Goal: Transaction & Acquisition: Purchase product/service

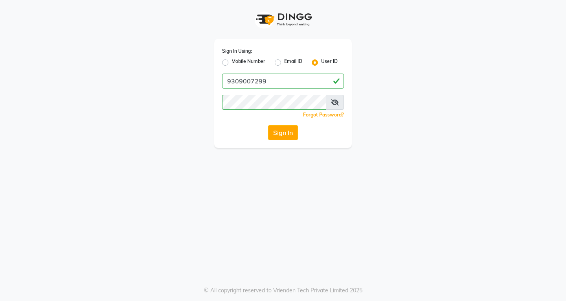
click at [284, 72] on div "Sign In Using: Mobile Number Email ID User ID 9309007299 Remember me Forgot Pas…" at bounding box center [283, 93] width 138 height 109
drag, startPoint x: 294, startPoint y: 82, endPoint x: 268, endPoint y: 79, distance: 25.7
click at [294, 82] on input "9309007299" at bounding box center [283, 81] width 122 height 15
type input "9"
type input "vlccsalon"
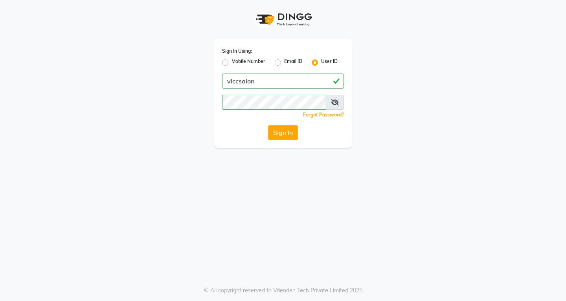
click at [148, 149] on div "Sign In Using: Mobile Number Email ID User ID vlccsalon Remember me Forgot Pass…" at bounding box center [283, 150] width 566 height 301
click at [273, 138] on button "Sign In" at bounding box center [283, 132] width 30 height 15
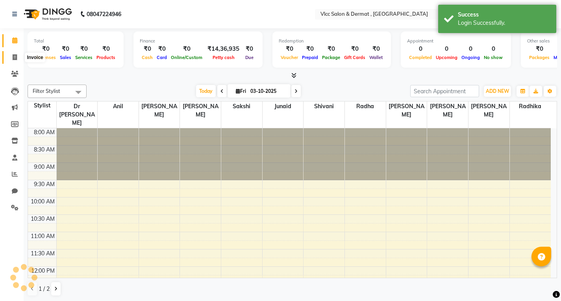
click at [11, 55] on span at bounding box center [15, 57] width 14 height 9
select select "service"
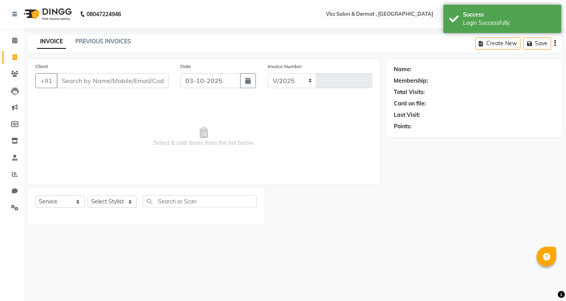
select select "5256"
type input "1635"
click at [142, 76] on input "Client" at bounding box center [113, 80] width 112 height 15
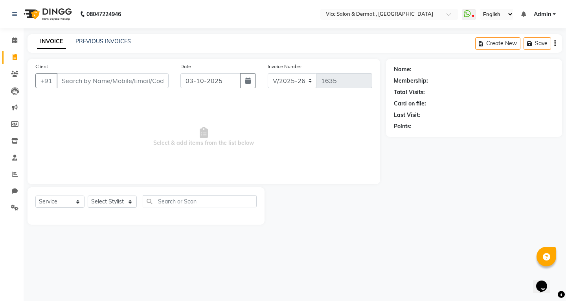
click at [120, 79] on input "Client" at bounding box center [113, 80] width 112 height 15
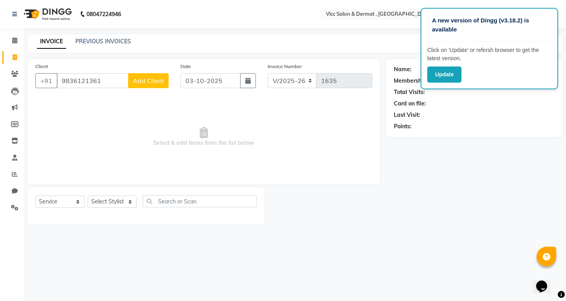
type input "9836121361"
click at [160, 87] on button "Add Client" at bounding box center [148, 80] width 41 height 15
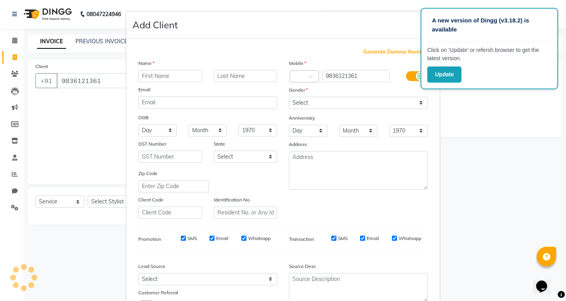
click at [174, 75] on input "text" at bounding box center [170, 76] width 64 height 12
type input "7"
click at [165, 74] on input "text" at bounding box center [170, 76] width 64 height 12
type input "[PERSON_NAME]"
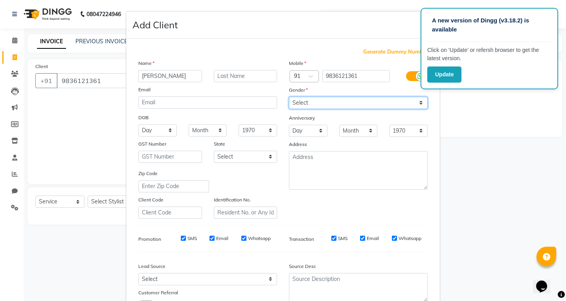
click at [309, 103] on select "Select [DEMOGRAPHIC_DATA] [DEMOGRAPHIC_DATA] Other Prefer Not To Say" at bounding box center [358, 103] width 139 height 12
select select "[DEMOGRAPHIC_DATA]"
click at [289, 97] on select "Select [DEMOGRAPHIC_DATA] [DEMOGRAPHIC_DATA] Other Prefer Not To Say" at bounding box center [358, 103] width 139 height 12
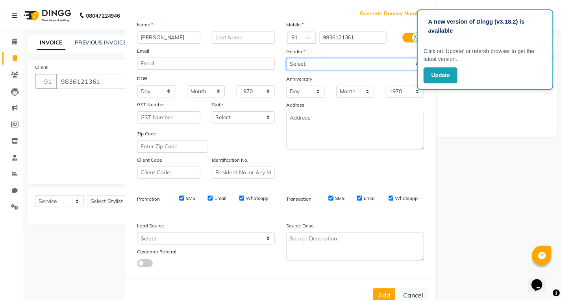
scroll to position [62, 0]
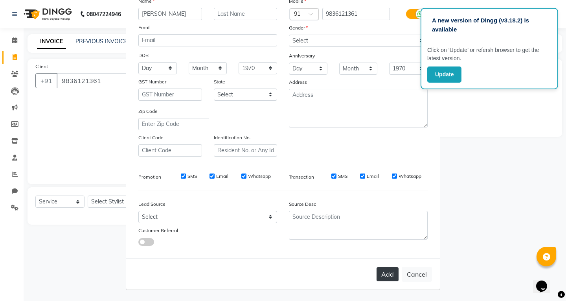
click at [380, 275] on button "Add" at bounding box center [388, 274] width 22 height 14
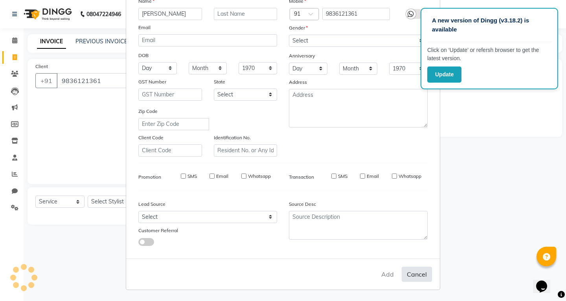
select select
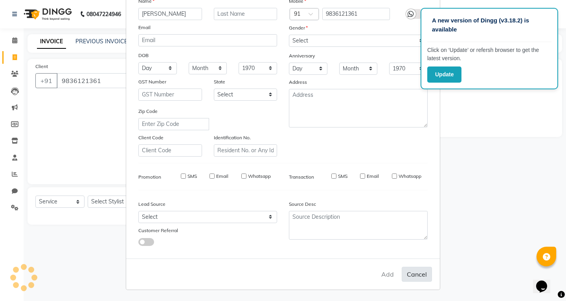
select select
checkbox input "false"
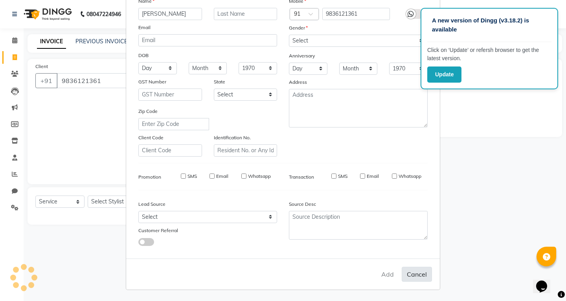
checkbox input "false"
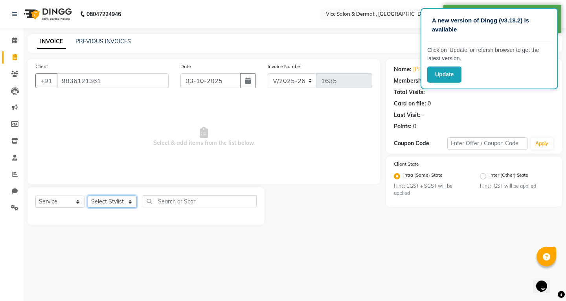
click at [102, 203] on select "Select Stylist [PERSON_NAME] [PERSON_NAME] [PERSON_NAME] [PERSON_NAME] [PERSON_…" at bounding box center [112, 202] width 49 height 12
select select "37781"
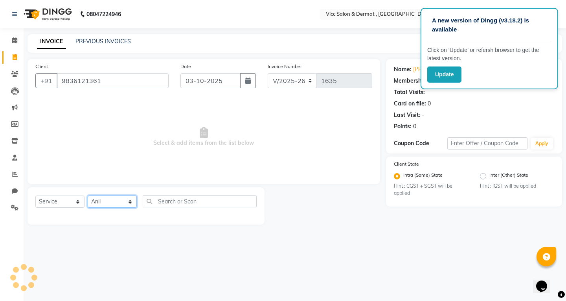
click at [88, 196] on select "Select Stylist [PERSON_NAME] [PERSON_NAME] [PERSON_NAME] [PERSON_NAME] [PERSON_…" at bounding box center [112, 202] width 49 height 12
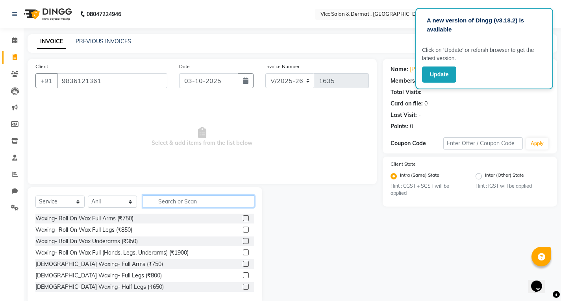
click at [178, 200] on input "text" at bounding box center [198, 201] width 111 height 12
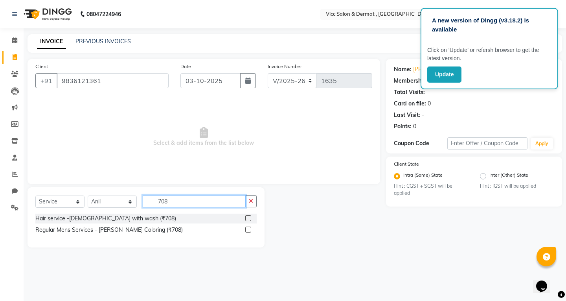
type input "708"
click at [248, 219] on label at bounding box center [248, 218] width 6 height 6
click at [248, 219] on input "checkbox" at bounding box center [247, 218] width 5 height 5
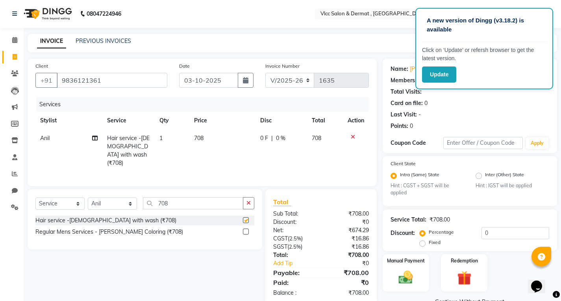
checkbox input "false"
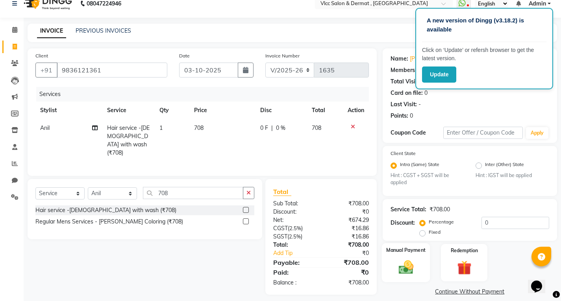
scroll to position [19, 0]
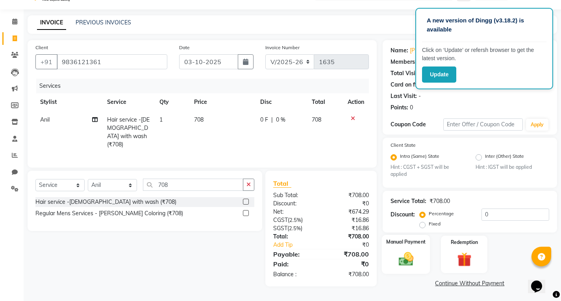
click at [405, 251] on img at bounding box center [405, 259] width 24 height 17
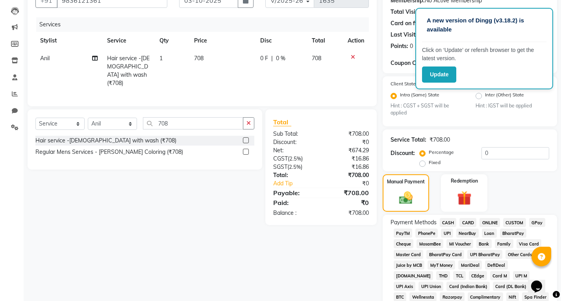
scroll to position [216, 0]
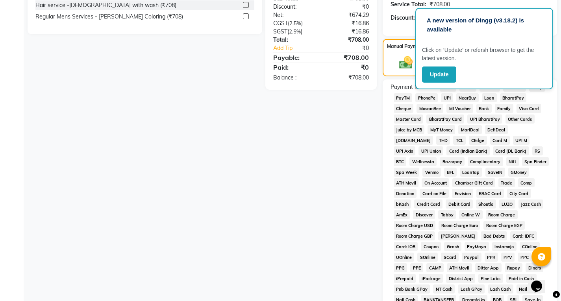
click at [446, 98] on span "UPI" at bounding box center [447, 97] width 12 height 9
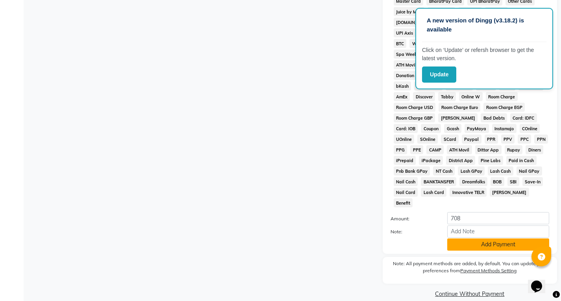
click at [490, 238] on button "Add Payment" at bounding box center [498, 244] width 102 height 12
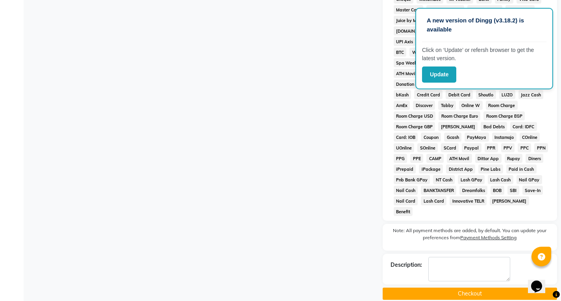
click at [468, 288] on button "Checkout" at bounding box center [469, 294] width 174 height 12
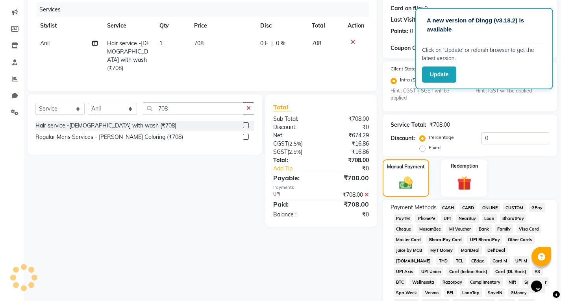
scroll to position [50, 0]
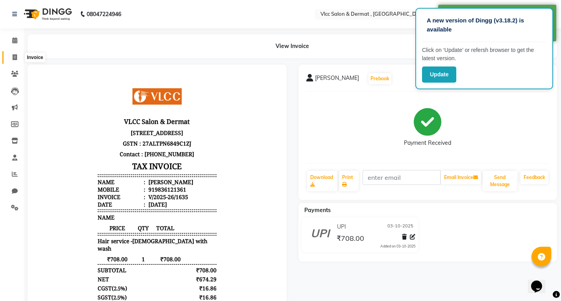
click at [12, 57] on span at bounding box center [15, 57] width 14 height 9
select select "service"
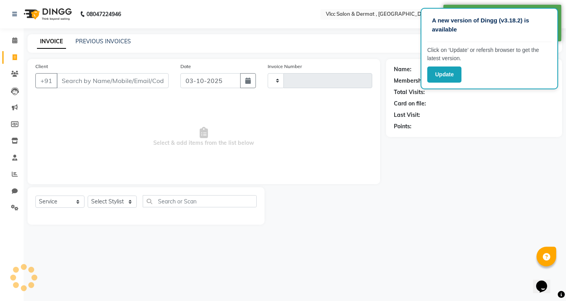
type input "1636"
select select "5256"
click at [150, 81] on input "Client" at bounding box center [113, 80] width 112 height 15
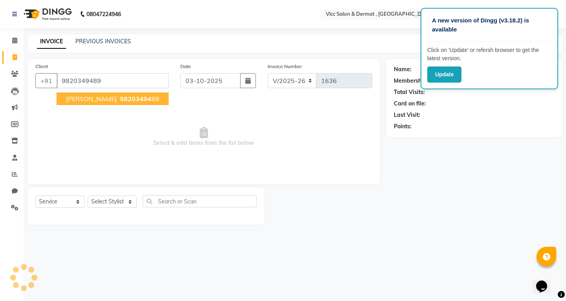
type input "9820349489"
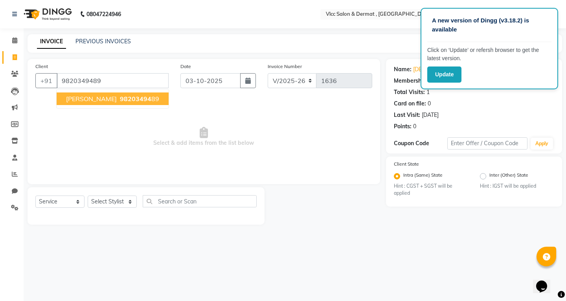
click at [125, 101] on span "98203494" at bounding box center [135, 99] width 31 height 8
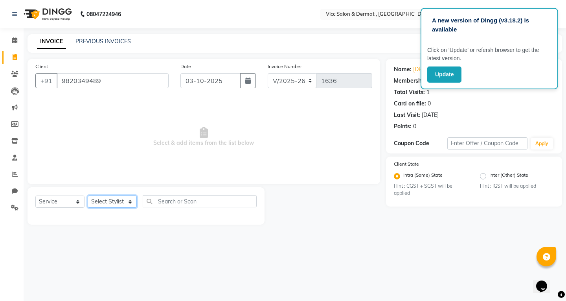
click at [118, 200] on select "Select Stylist [PERSON_NAME] [PERSON_NAME] [PERSON_NAME] [PERSON_NAME] [PERSON_…" at bounding box center [112, 202] width 49 height 12
select select "37781"
click at [88, 196] on select "Select Stylist [PERSON_NAME] [PERSON_NAME] [PERSON_NAME] [PERSON_NAME] [PERSON_…" at bounding box center [112, 202] width 49 height 12
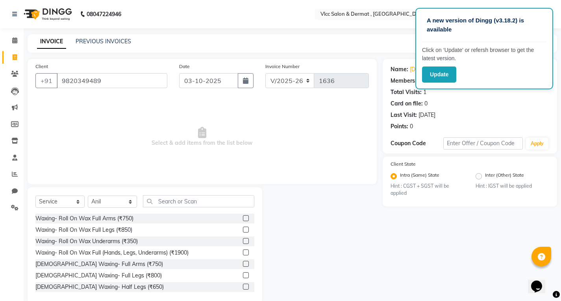
click at [182, 194] on div "Select Service Product Membership Package Voucher Prepaid Gift Card Select Styl…" at bounding box center [145, 245] width 234 height 116
click at [184, 197] on input "text" at bounding box center [198, 201] width 111 height 12
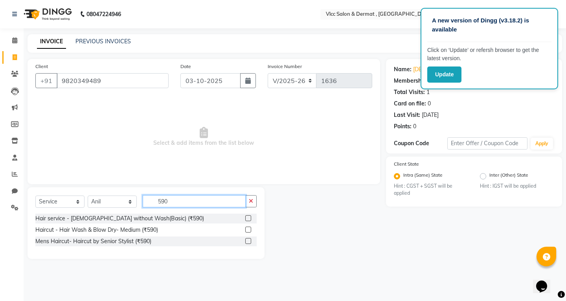
type input "590"
click at [252, 212] on div "Select Service Product Membership Package Voucher Prepaid Gift Card Select Styl…" at bounding box center [145, 204] width 221 height 18
click at [245, 216] on div "Hair service - [DEMOGRAPHIC_DATA] without Wash(Basic) (₹590)" at bounding box center [145, 219] width 221 height 10
click at [247, 216] on label at bounding box center [248, 218] width 6 height 6
click at [247, 216] on input "checkbox" at bounding box center [247, 218] width 5 height 5
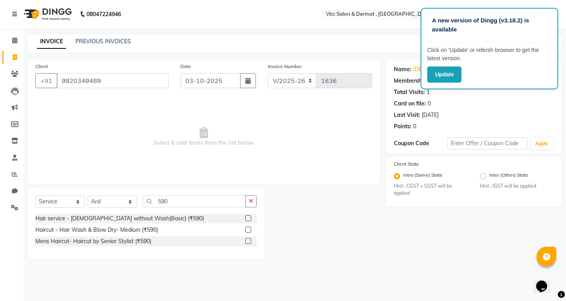
checkbox input "true"
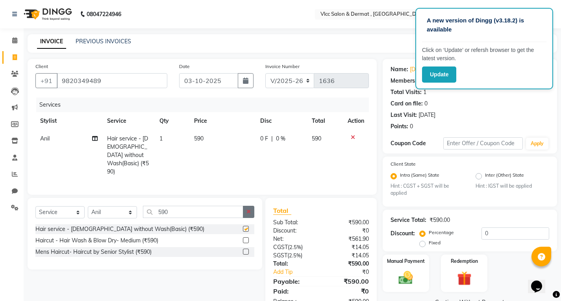
click at [249, 206] on button "button" at bounding box center [248, 212] width 11 height 12
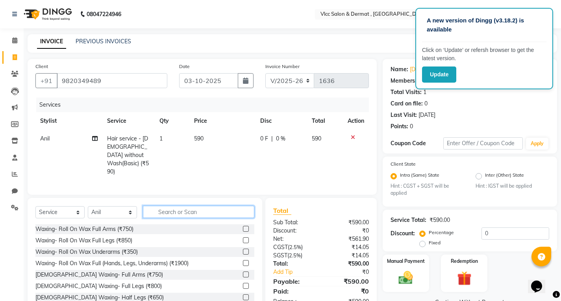
checkbox input "false"
drag, startPoint x: 223, startPoint y: 205, endPoint x: 26, endPoint y: 234, distance: 199.6
click at [222, 206] on input "text" at bounding box center [198, 212] width 111 height 12
click at [105, 208] on select "Select Stylist [PERSON_NAME] [PERSON_NAME] [PERSON_NAME] [PERSON_NAME] [PERSON_…" at bounding box center [112, 212] width 49 height 12
select select "78207"
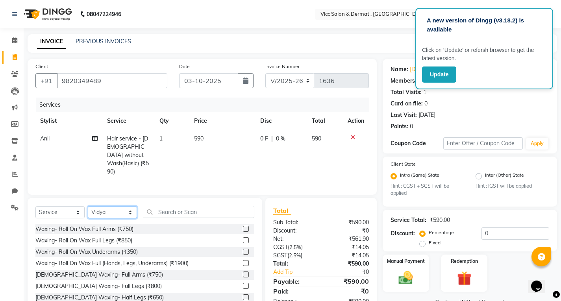
click at [88, 206] on select "Select Stylist [PERSON_NAME] [PERSON_NAME] [PERSON_NAME] [PERSON_NAME] [PERSON_…" at bounding box center [112, 212] width 49 height 12
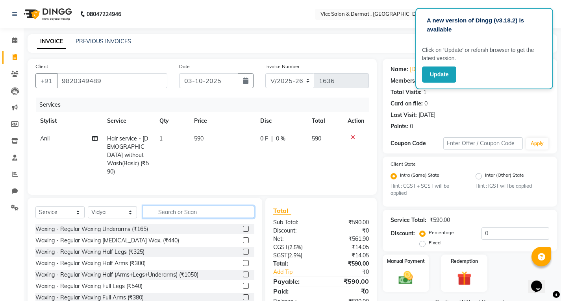
click at [177, 210] on input "text" at bounding box center [198, 212] width 111 height 12
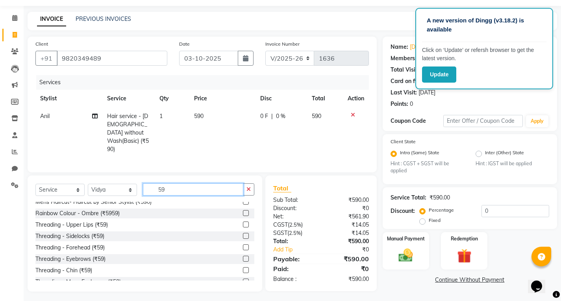
scroll to position [39, 0]
type input "59"
click at [93, 256] on div "Threading - Eyebrows (₹59)" at bounding box center [70, 259] width 70 height 8
checkbox input "false"
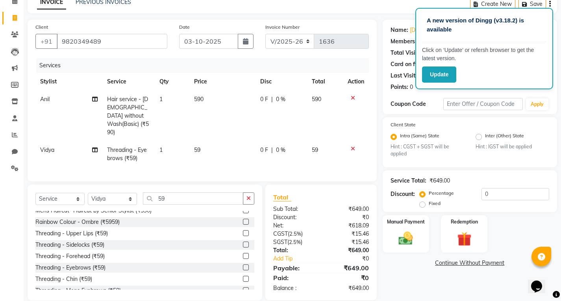
scroll to position [48, 0]
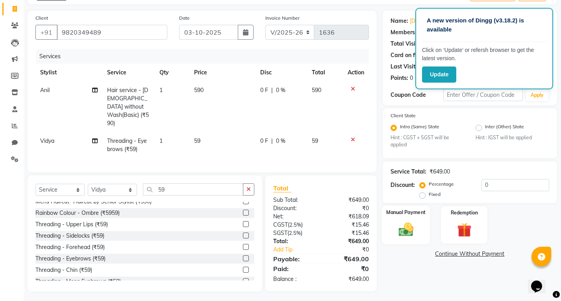
click at [407, 228] on img at bounding box center [405, 229] width 24 height 17
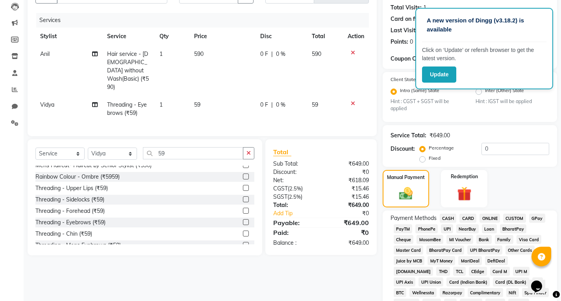
scroll to position [127, 0]
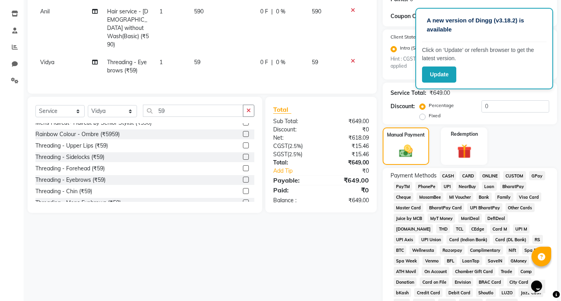
click at [448, 188] on span "UPI" at bounding box center [447, 186] width 12 height 9
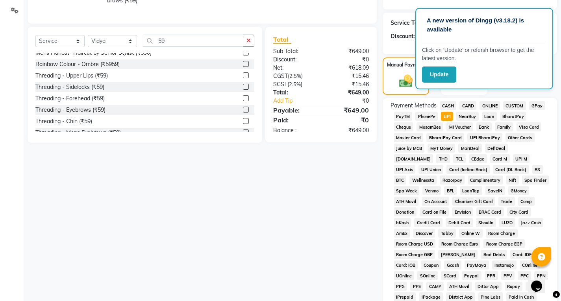
scroll to position [324, 0]
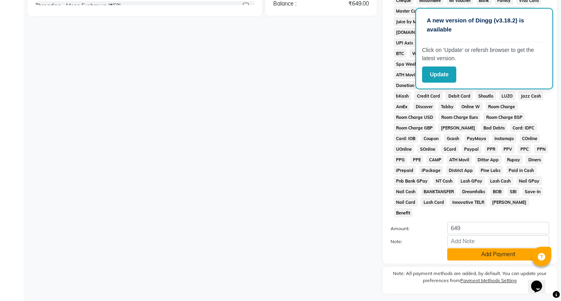
click at [480, 248] on button "Add Payment" at bounding box center [498, 254] width 102 height 12
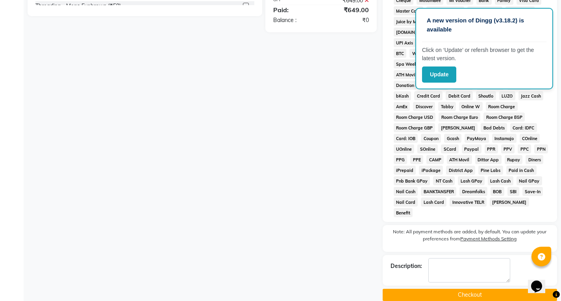
click at [474, 289] on button "Checkout" at bounding box center [469, 295] width 174 height 12
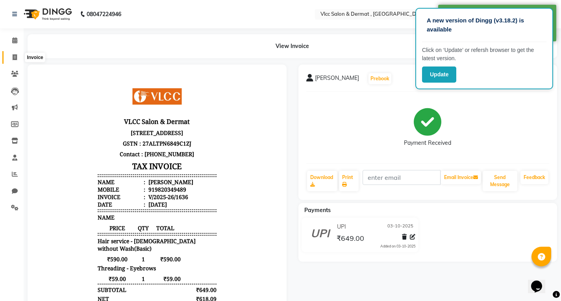
click at [11, 57] on span at bounding box center [15, 57] width 14 height 9
select select "service"
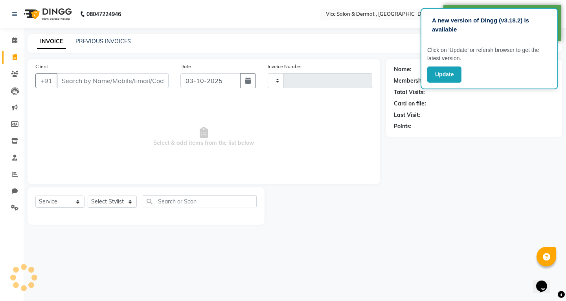
type input "1637"
select select "5256"
click at [149, 79] on input "Client" at bounding box center [113, 80] width 112 height 15
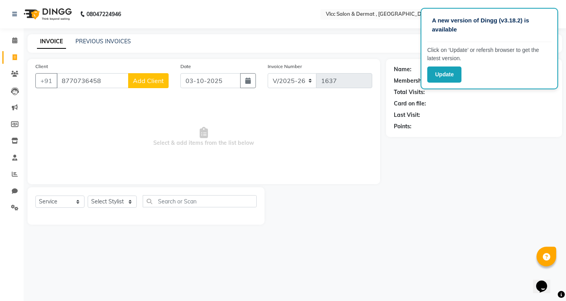
type input "8770736458"
click at [153, 79] on span "Add Client" at bounding box center [148, 81] width 31 height 8
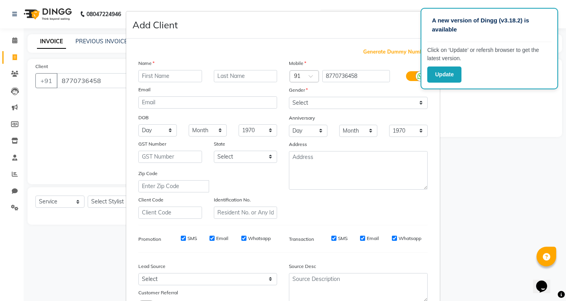
click at [168, 77] on input "text" at bounding box center [170, 76] width 64 height 12
type input "[PERSON_NAME]"
click at [309, 105] on select "Select [DEMOGRAPHIC_DATA] [DEMOGRAPHIC_DATA] Other Prefer Not To Say" at bounding box center [358, 103] width 139 height 12
select select "[DEMOGRAPHIC_DATA]"
click at [289, 97] on select "Select [DEMOGRAPHIC_DATA] [DEMOGRAPHIC_DATA] Other Prefer Not To Say" at bounding box center [358, 103] width 139 height 12
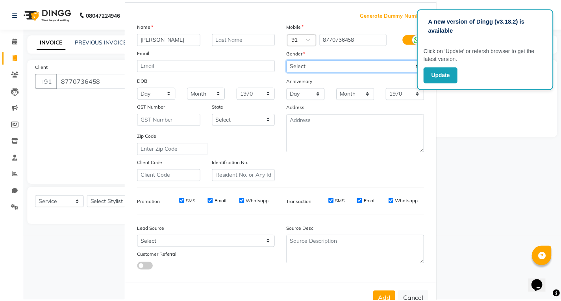
scroll to position [62, 0]
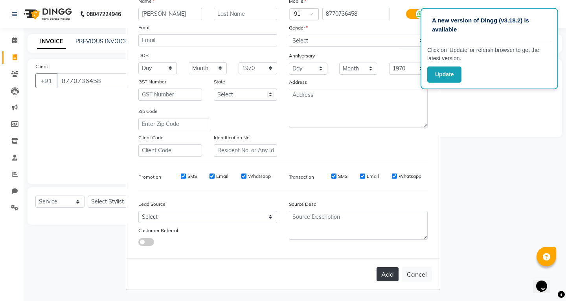
click at [392, 271] on button "Add" at bounding box center [388, 274] width 22 height 14
select select
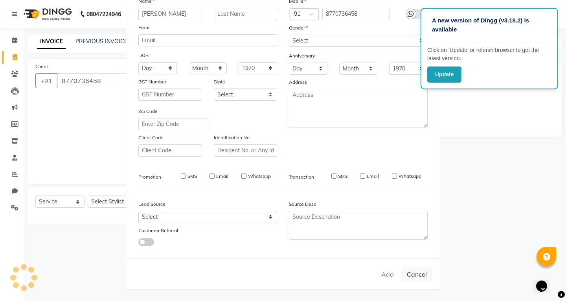
select select
checkbox input "false"
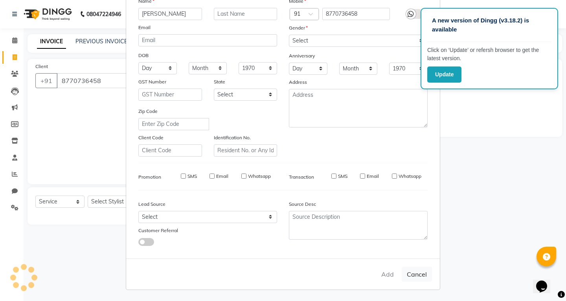
checkbox input "false"
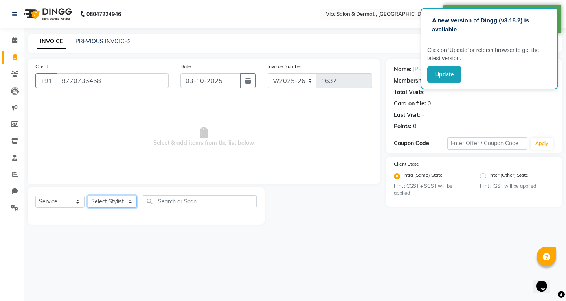
drag, startPoint x: 112, startPoint y: 200, endPoint x: 108, endPoint y: 199, distance: 4.1
click at [112, 200] on select "Select Stylist [PERSON_NAME] [PERSON_NAME] [PERSON_NAME] [PERSON_NAME] [PERSON_…" at bounding box center [112, 202] width 49 height 12
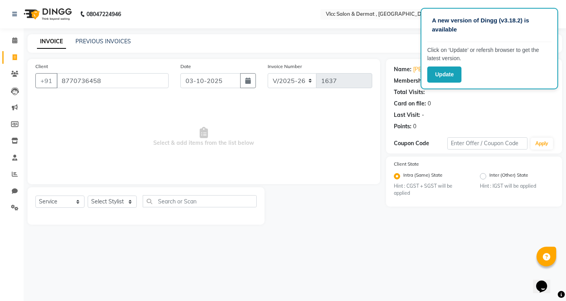
drag, startPoint x: 174, startPoint y: 153, endPoint x: 184, endPoint y: 150, distance: 9.8
click at [177, 152] on span "Select & add items from the list below" at bounding box center [203, 137] width 337 height 79
click at [281, 153] on span "Select & add items from the list below" at bounding box center [203, 137] width 337 height 79
drag, startPoint x: 99, startPoint y: 198, endPoint x: 111, endPoint y: 204, distance: 13.0
click at [100, 198] on select "Select Stylist [PERSON_NAME] [PERSON_NAME] [PERSON_NAME] [PERSON_NAME] [PERSON_…" at bounding box center [112, 202] width 49 height 12
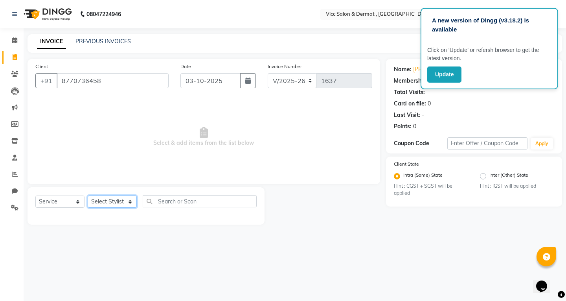
select select "88562"
click at [88, 196] on select "Select Stylist [PERSON_NAME] [PERSON_NAME] [PERSON_NAME] [PERSON_NAME] [PERSON_…" at bounding box center [112, 202] width 49 height 12
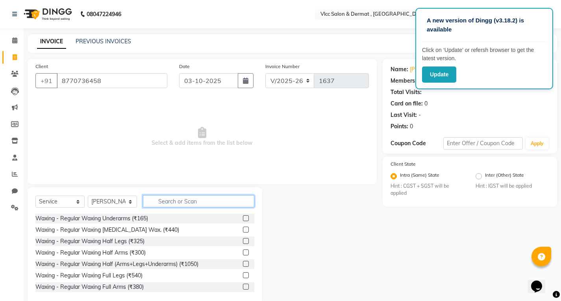
drag, startPoint x: 165, startPoint y: 198, endPoint x: 169, endPoint y: 201, distance: 4.6
click at [167, 199] on input "text" at bounding box center [198, 201] width 111 height 12
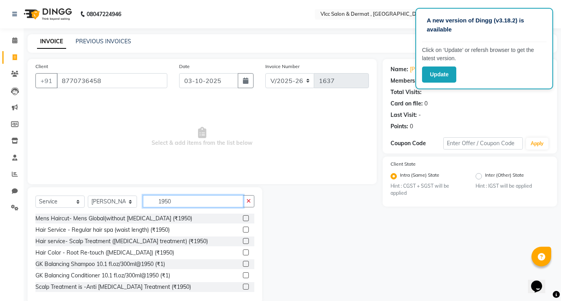
type input "1950"
click at [243, 230] on label at bounding box center [246, 230] width 6 height 6
click at [243, 230] on input "checkbox" at bounding box center [245, 229] width 5 height 5
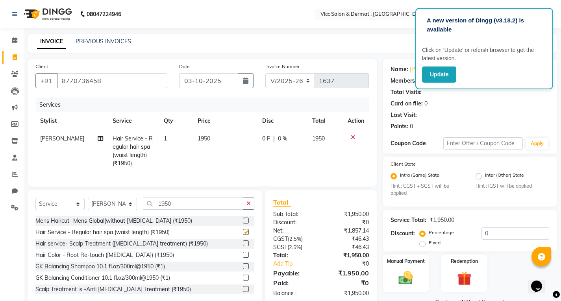
checkbox input "false"
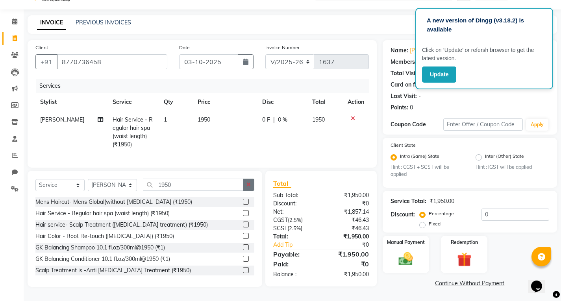
click at [249, 186] on icon "button" at bounding box center [248, 185] width 4 height 6
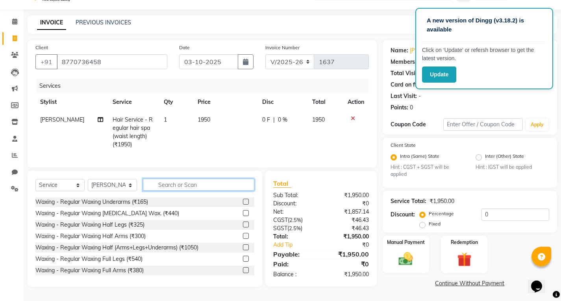
click at [236, 188] on input "text" at bounding box center [198, 185] width 111 height 12
click at [226, 120] on td "1950" at bounding box center [225, 132] width 64 height 42
select select "88562"
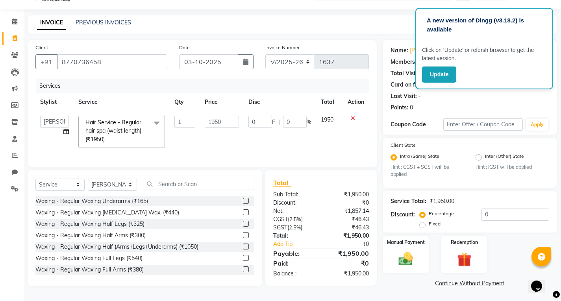
scroll to position [22, 0]
click at [226, 120] on input "1950" at bounding box center [222, 122] width 34 height 12
type input "1"
type input "2250"
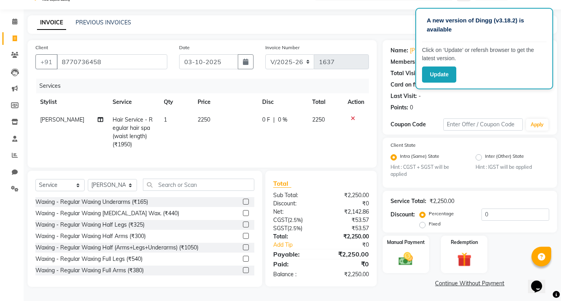
click at [257, 135] on td "0 F | 0 %" at bounding box center [282, 132] width 50 height 42
select select "88562"
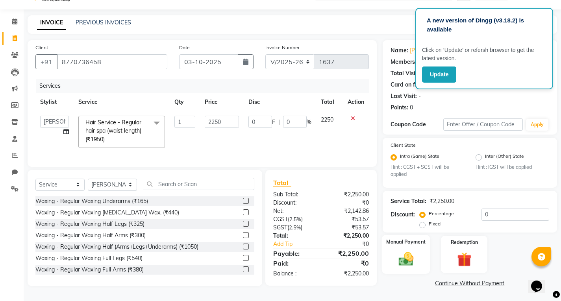
click at [415, 258] on img at bounding box center [405, 259] width 24 height 17
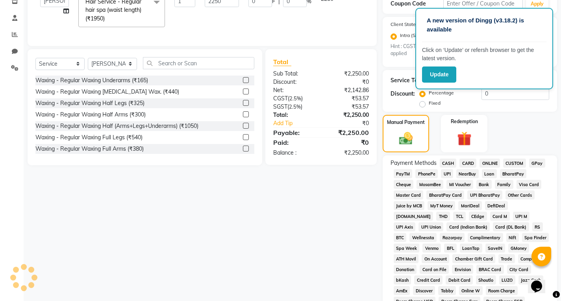
click at [448, 175] on span "UPI" at bounding box center [447, 173] width 12 height 9
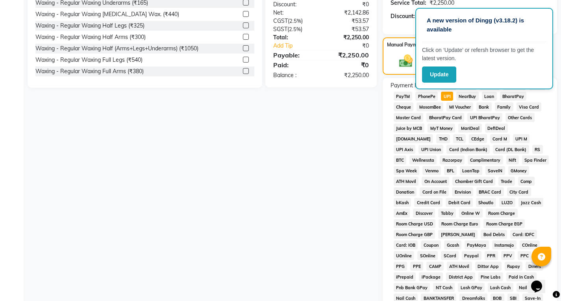
scroll to position [334, 0]
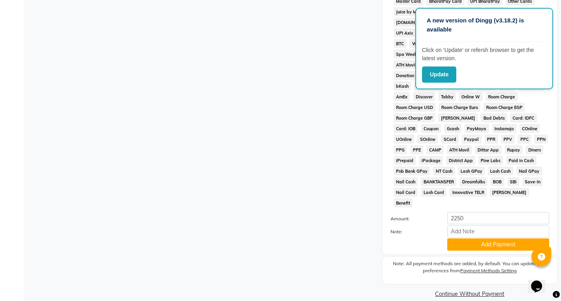
click at [471, 227] on div "Note:" at bounding box center [469, 231] width 170 height 13
drag, startPoint x: 475, startPoint y: 235, endPoint x: 480, endPoint y: 242, distance: 8.5
click at [476, 238] on button "Add Payment" at bounding box center [498, 244] width 102 height 12
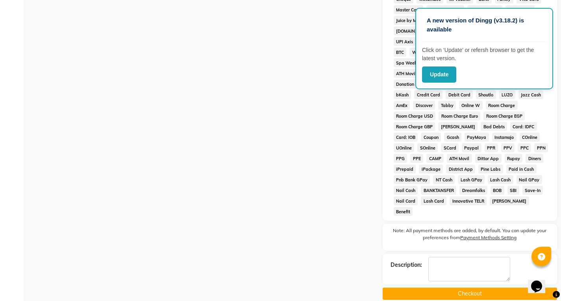
click at [473, 288] on button "Checkout" at bounding box center [469, 294] width 174 height 12
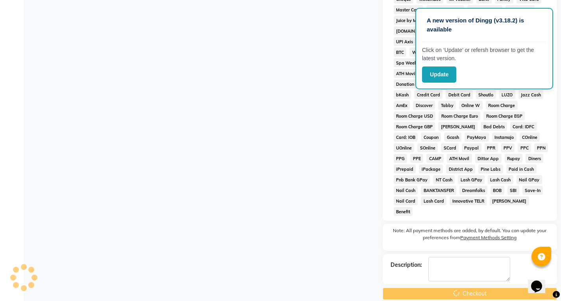
scroll to position [119, 0]
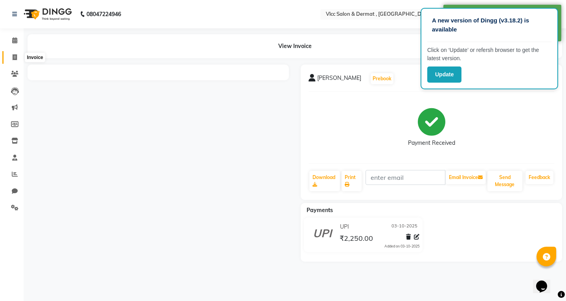
click at [17, 57] on icon at bounding box center [15, 57] width 4 height 6
select select "service"
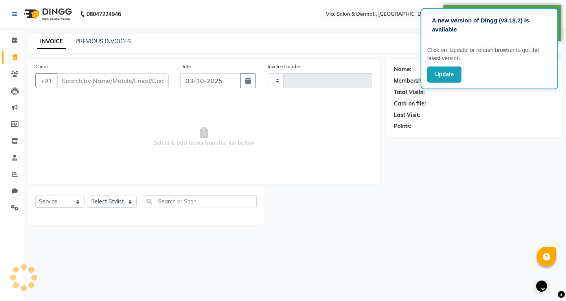
type input "1638"
select select "5256"
click at [140, 79] on input "Client" at bounding box center [113, 80] width 112 height 15
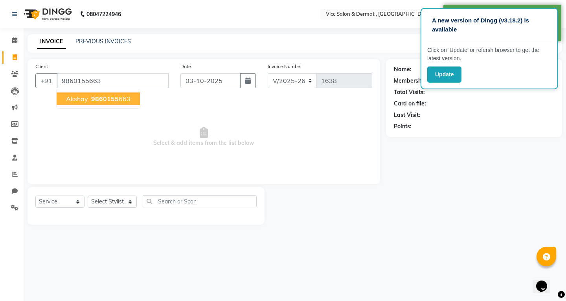
type input "9860155663"
click at [111, 99] on span "9860155" at bounding box center [105, 99] width 28 height 8
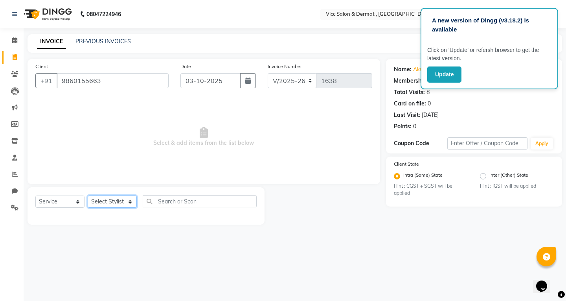
drag, startPoint x: 106, startPoint y: 203, endPoint x: 107, endPoint y: 197, distance: 6.9
click at [106, 203] on select "Select Stylist [PERSON_NAME] [PERSON_NAME] [PERSON_NAME] [PERSON_NAME] [PERSON_…" at bounding box center [112, 202] width 49 height 12
select select "37781"
click at [88, 196] on select "Select Stylist [PERSON_NAME] [PERSON_NAME] [PERSON_NAME] [PERSON_NAME] [PERSON_…" at bounding box center [112, 202] width 49 height 12
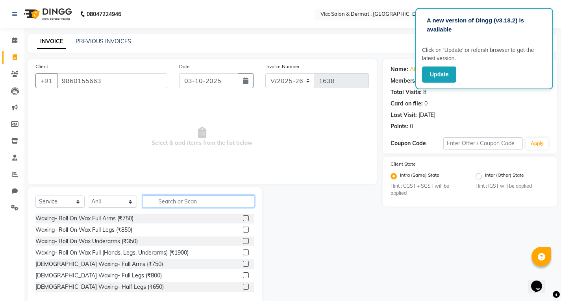
click at [173, 203] on input "text" at bounding box center [198, 201] width 111 height 12
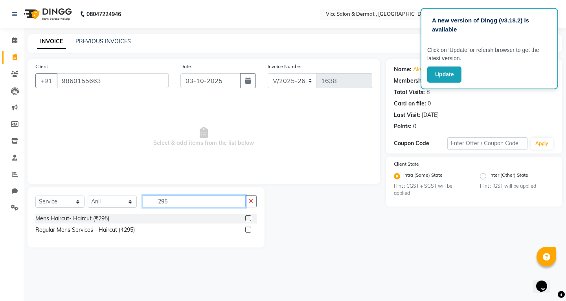
type input "295"
click at [249, 219] on label at bounding box center [248, 218] width 6 height 6
click at [249, 219] on input "checkbox" at bounding box center [247, 218] width 5 height 5
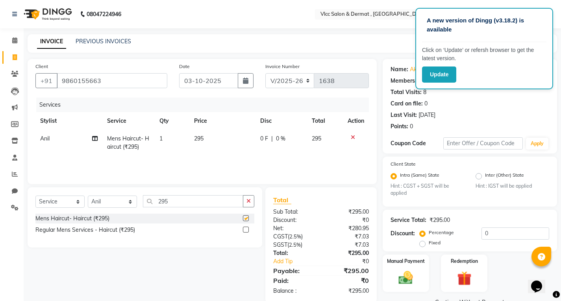
checkbox input "false"
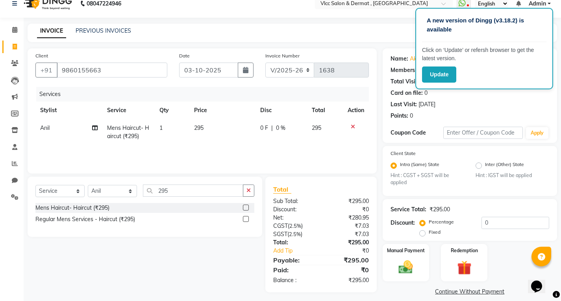
scroll to position [19, 0]
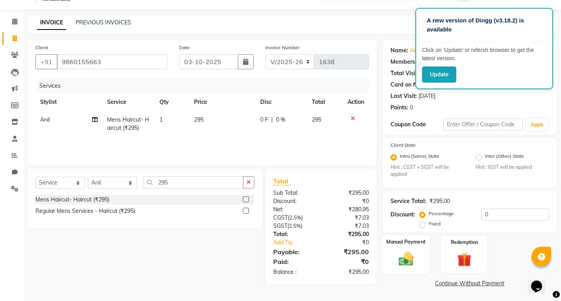
click at [401, 266] on img at bounding box center [405, 259] width 24 height 17
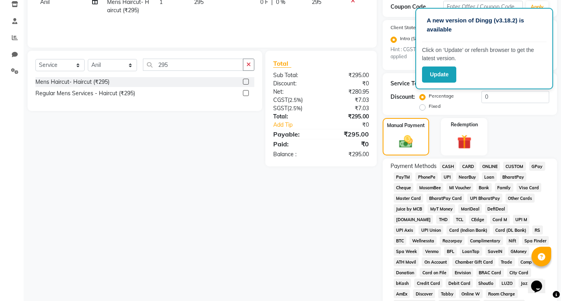
scroll to position [137, 0]
click at [452, 177] on span "UPI" at bounding box center [447, 176] width 12 height 9
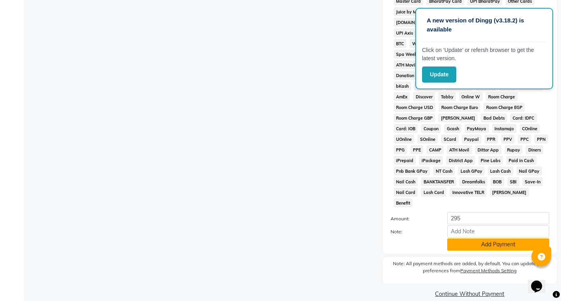
click at [479, 238] on button "Add Payment" at bounding box center [498, 244] width 102 height 12
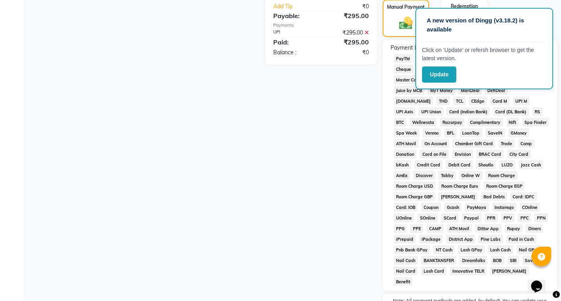
scroll to position [325, 0]
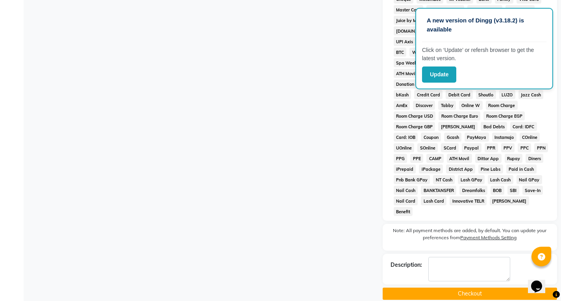
click at [450, 288] on button "Checkout" at bounding box center [469, 294] width 174 height 12
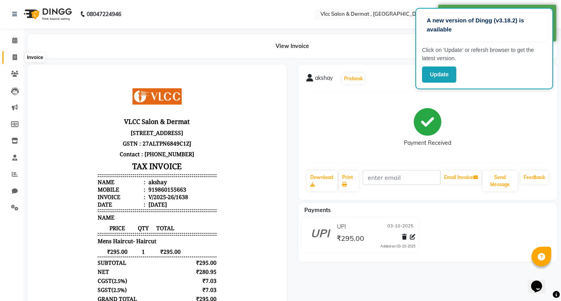
click at [17, 57] on icon at bounding box center [15, 57] width 4 height 6
select select "service"
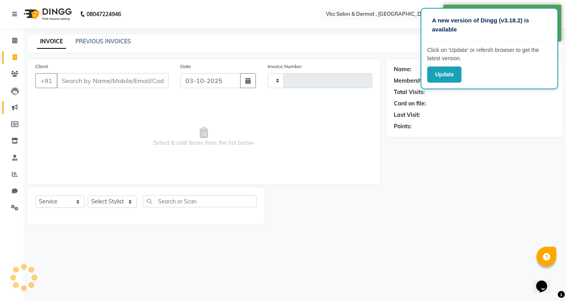
type input "1639"
select select "5256"
click at [141, 82] on input "Client" at bounding box center [113, 80] width 112 height 15
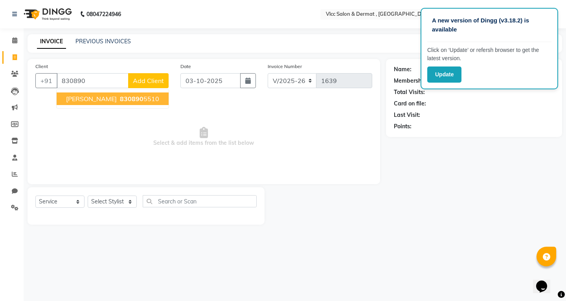
click at [90, 97] on span "[PERSON_NAME]" at bounding box center [91, 99] width 51 height 8
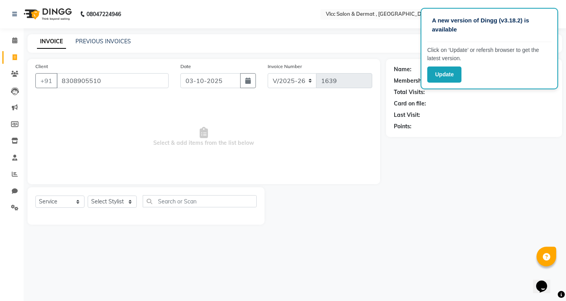
type input "8308905510"
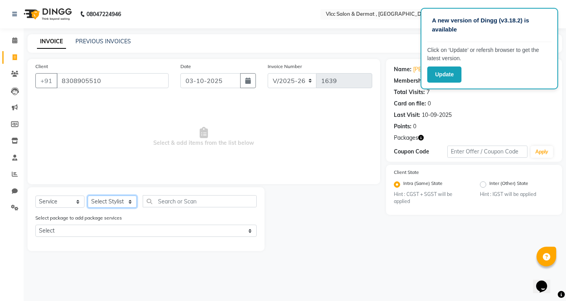
click at [113, 199] on select "Select Stylist [PERSON_NAME] [PERSON_NAME] [PERSON_NAME] [PERSON_NAME] [PERSON_…" at bounding box center [112, 202] width 49 height 12
click at [55, 199] on select "Select Service Product Membership Package Voucher Prepaid Gift Card" at bounding box center [59, 202] width 49 height 12
click at [111, 202] on select "Select Stylist [PERSON_NAME] [PERSON_NAME] [PERSON_NAME] [PERSON_NAME] [PERSON_…" at bounding box center [112, 202] width 49 height 12
select select "72795"
click at [88, 196] on select "Select Stylist [PERSON_NAME] [PERSON_NAME] [PERSON_NAME] [PERSON_NAME] [PERSON_…" at bounding box center [112, 202] width 49 height 12
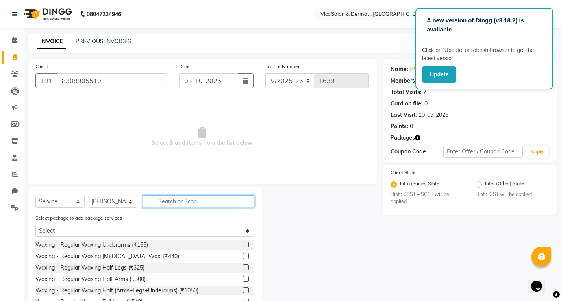
click at [166, 198] on input "text" at bounding box center [198, 201] width 111 height 12
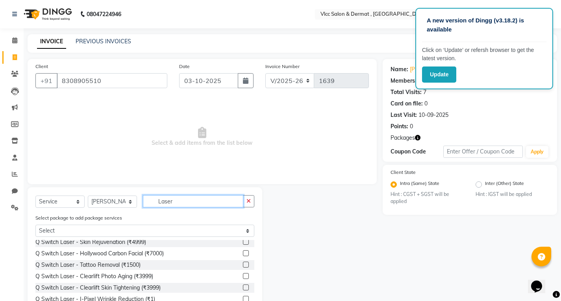
scroll to position [118, 0]
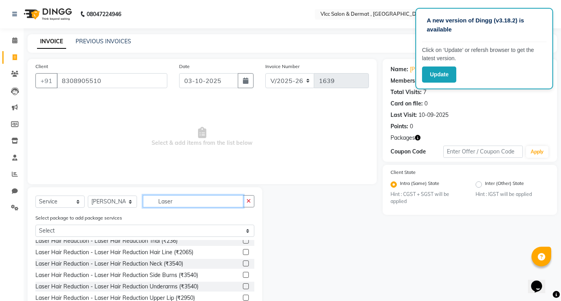
type input "Laser"
click at [243, 276] on label at bounding box center [246, 275] width 6 height 6
click at [243, 276] on input "checkbox" at bounding box center [245, 275] width 5 height 5
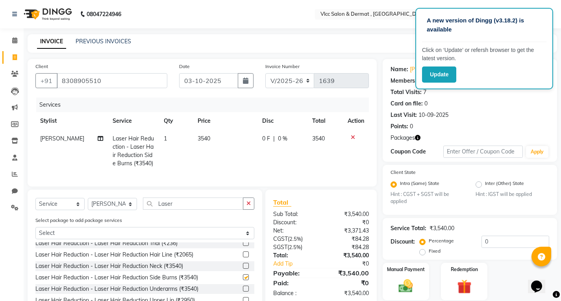
checkbox input "false"
click at [237, 159] on td "3540" at bounding box center [225, 151] width 64 height 42
select select "72795"
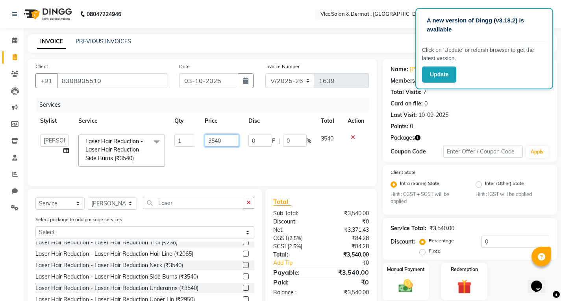
click at [227, 140] on input "3540" at bounding box center [222, 141] width 34 height 12
type input "3"
type input "5000"
click at [208, 170] on td "5000" at bounding box center [222, 151] width 44 height 42
select select "72795"
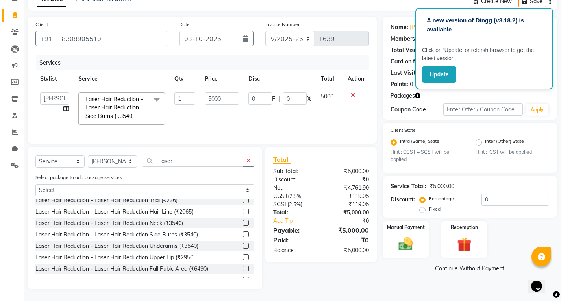
scroll to position [48, 0]
click at [417, 236] on img at bounding box center [405, 244] width 24 height 17
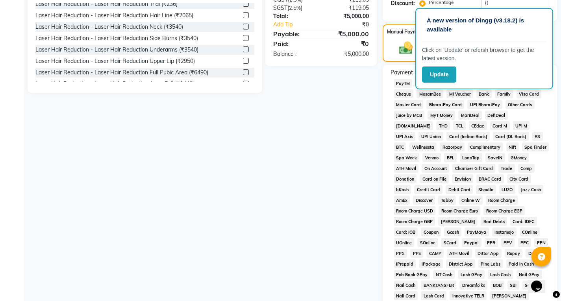
scroll to position [166, 0]
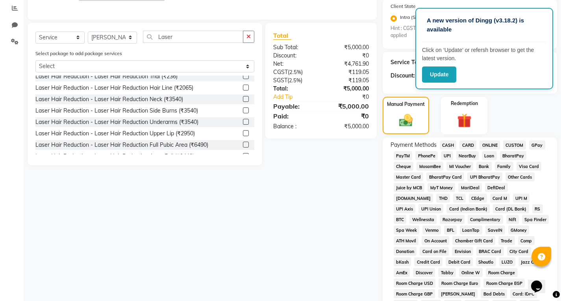
click at [449, 153] on span "UPI" at bounding box center [447, 155] width 12 height 9
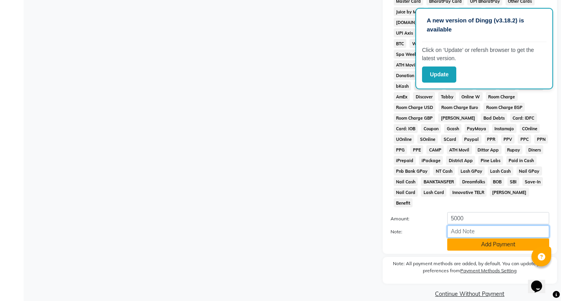
drag, startPoint x: 476, startPoint y: 224, endPoint x: 476, endPoint y: 233, distance: 9.0
click at [476, 226] on input "Note:" at bounding box center [498, 231] width 102 height 12
click at [475, 238] on button "Add Payment" at bounding box center [498, 244] width 102 height 12
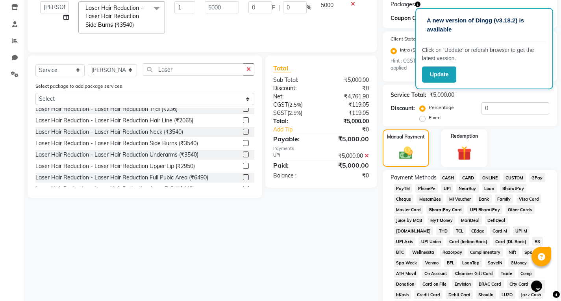
scroll to position [333, 0]
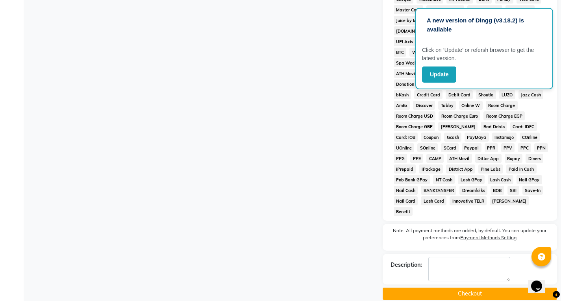
click at [451, 288] on button "Checkout" at bounding box center [469, 294] width 174 height 12
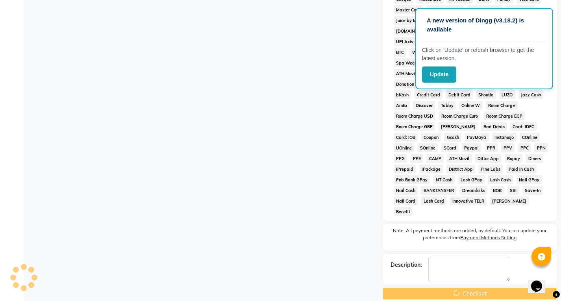
scroll to position [90, 0]
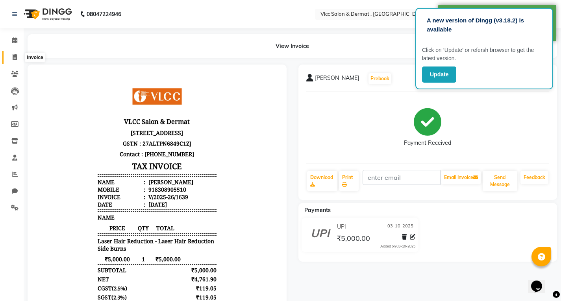
drag, startPoint x: 14, startPoint y: 58, endPoint x: 19, endPoint y: 62, distance: 6.7
click at [14, 58] on icon at bounding box center [15, 57] width 4 height 6
select select "service"
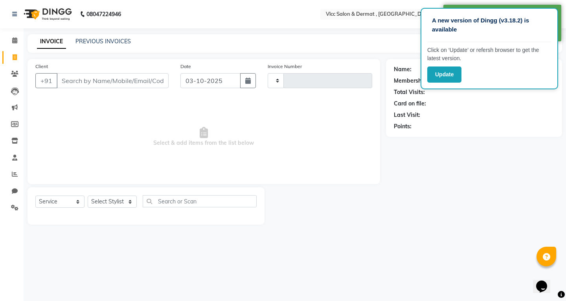
type input "1640"
select select "5256"
click at [153, 87] on input "Client" at bounding box center [113, 80] width 112 height 15
click at [155, 82] on input "Client" at bounding box center [113, 80] width 112 height 15
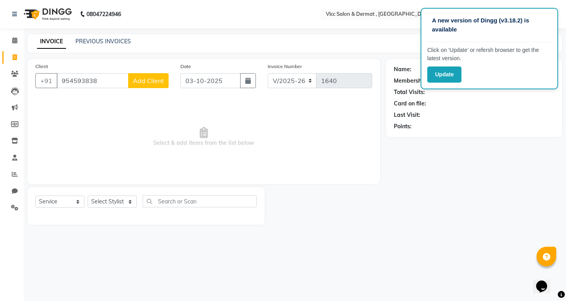
type input "954593838"
click at [138, 79] on span "Add Client" at bounding box center [148, 81] width 31 height 8
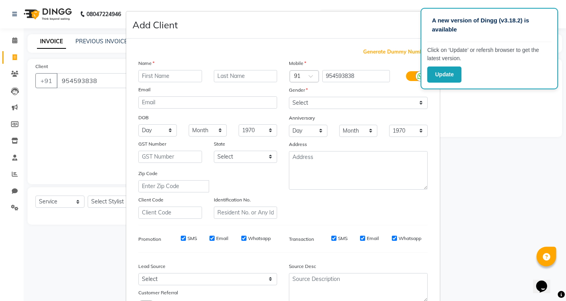
click at [164, 72] on input "text" at bounding box center [170, 76] width 64 height 12
type input "Athobi"
drag, startPoint x: 310, startPoint y: 101, endPoint x: 311, endPoint y: 108, distance: 6.3
click at [310, 101] on select "Select [DEMOGRAPHIC_DATA] [DEMOGRAPHIC_DATA] Other Prefer Not To Say" at bounding box center [358, 103] width 139 height 12
select select "[DEMOGRAPHIC_DATA]"
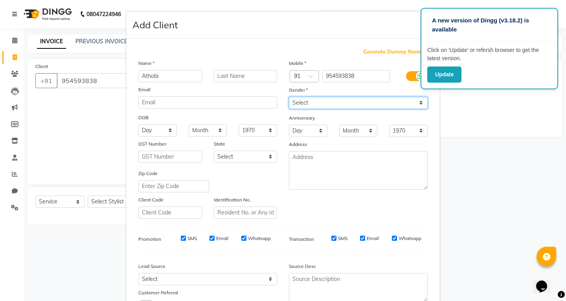
click at [289, 97] on select "Select [DEMOGRAPHIC_DATA] [DEMOGRAPHIC_DATA] Other Prefer Not To Say" at bounding box center [358, 103] width 139 height 12
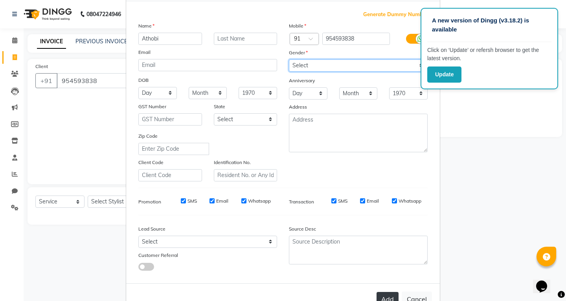
scroll to position [62, 0]
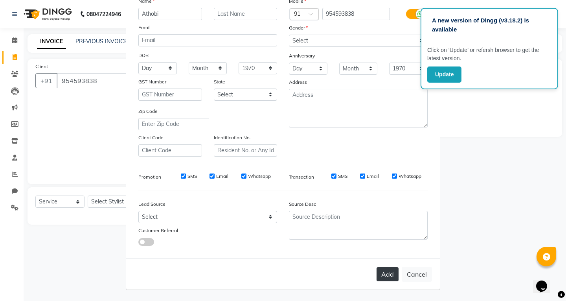
click at [378, 271] on button "Add" at bounding box center [388, 274] width 22 height 14
select select
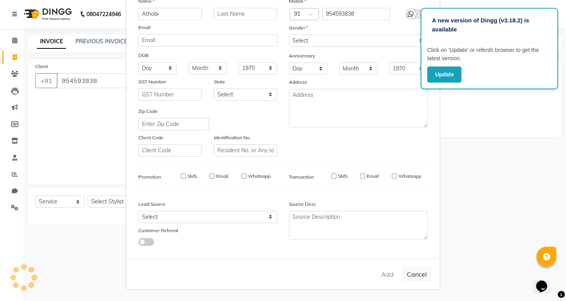
select select
checkbox input "false"
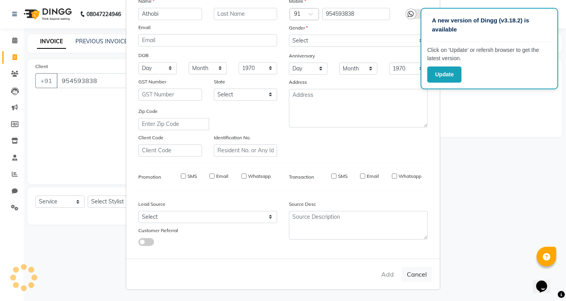
checkbox input "false"
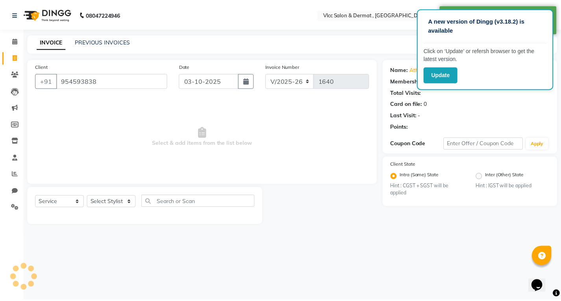
scroll to position [26, 0]
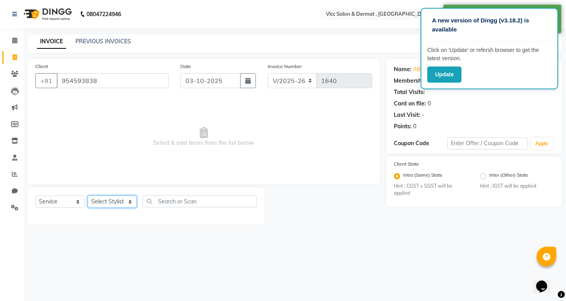
click at [103, 197] on select "Select Stylist [PERSON_NAME] [PERSON_NAME] [PERSON_NAME] [PERSON_NAME] [PERSON_…" at bounding box center [112, 202] width 49 height 12
select select "37781"
click at [88, 196] on select "Select Stylist [PERSON_NAME] [PERSON_NAME] [PERSON_NAME] [PERSON_NAME] [PERSON_…" at bounding box center [112, 202] width 49 height 12
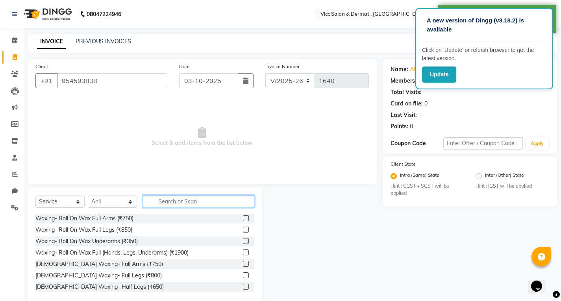
click at [178, 201] on input "text" at bounding box center [198, 201] width 111 height 12
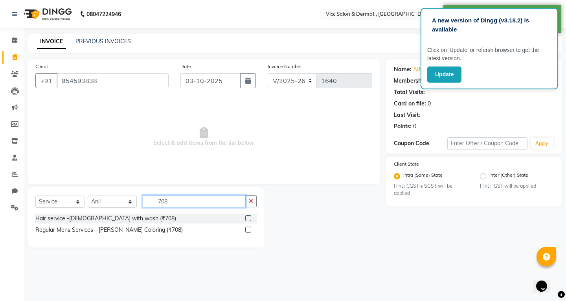
type input "708"
click at [249, 219] on label at bounding box center [248, 218] width 6 height 6
click at [249, 219] on input "checkbox" at bounding box center [247, 218] width 5 height 5
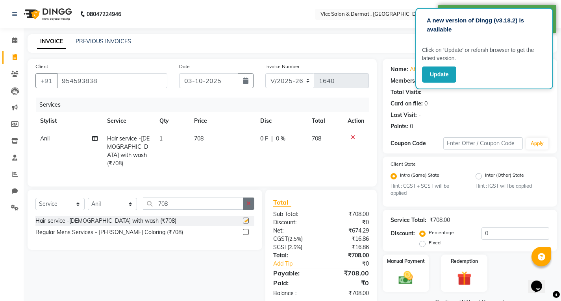
checkbox input "false"
click at [248, 201] on icon "button" at bounding box center [248, 204] width 4 height 6
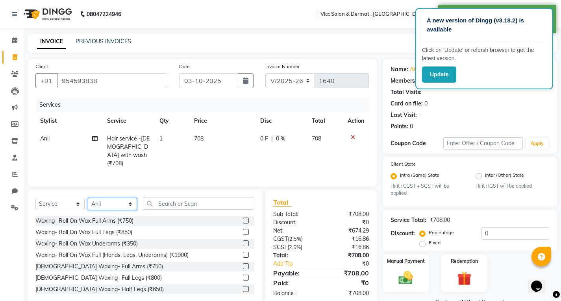
drag, startPoint x: 106, startPoint y: 206, endPoint x: 101, endPoint y: 204, distance: 5.5
click at [106, 206] on select "Select Stylist [PERSON_NAME] [PERSON_NAME] [PERSON_NAME] [PERSON_NAME] [PERSON_…" at bounding box center [112, 204] width 49 height 12
select select "88562"
click at [88, 198] on select "Select Stylist [PERSON_NAME] [PERSON_NAME] [PERSON_NAME] [PERSON_NAME] [PERSON_…" at bounding box center [112, 204] width 49 height 12
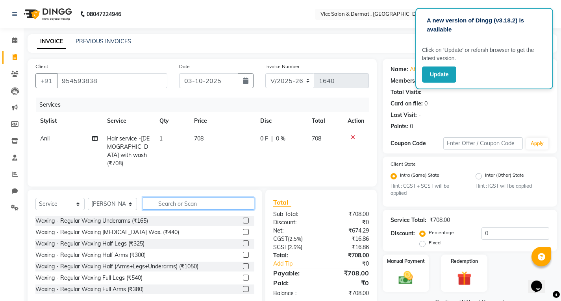
click at [173, 199] on input "text" at bounding box center [198, 203] width 111 height 12
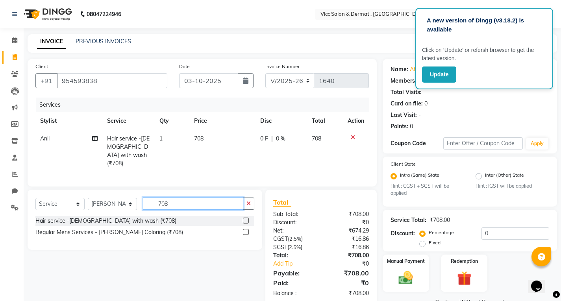
type input "708"
click at [249, 218] on div at bounding box center [248, 221] width 11 height 10
click at [247, 218] on label at bounding box center [246, 221] width 6 height 6
click at [247, 218] on input "checkbox" at bounding box center [245, 220] width 5 height 5
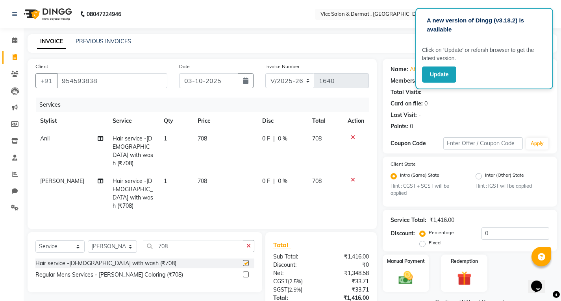
checkbox input "false"
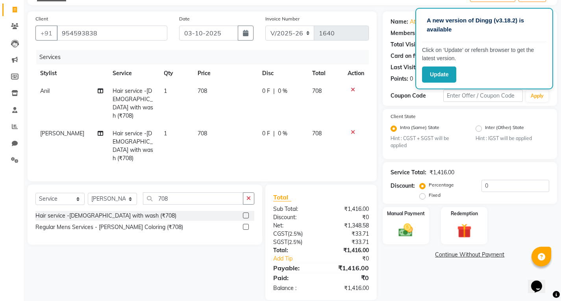
scroll to position [48, 0]
click at [414, 231] on img at bounding box center [405, 229] width 24 height 17
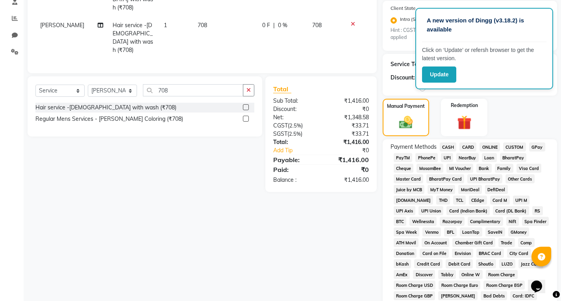
scroll to position [95, 0]
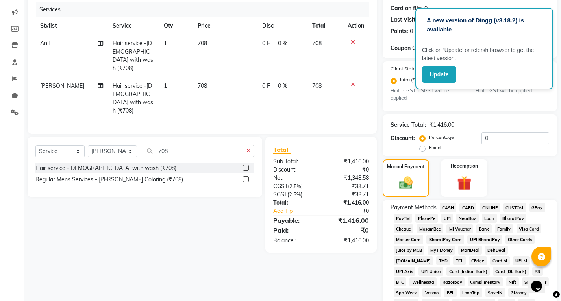
drag, startPoint x: 442, startPoint y: 215, endPoint x: 449, endPoint y: 221, distance: 9.8
click at [443, 218] on span "UPI" at bounding box center [447, 218] width 12 height 9
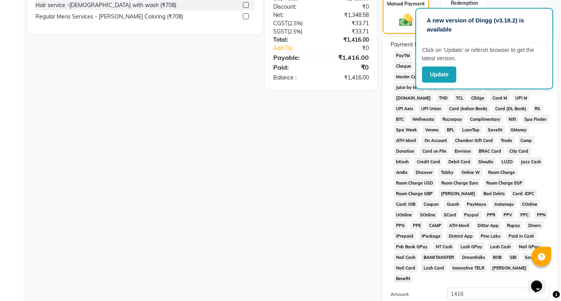
scroll to position [292, 0]
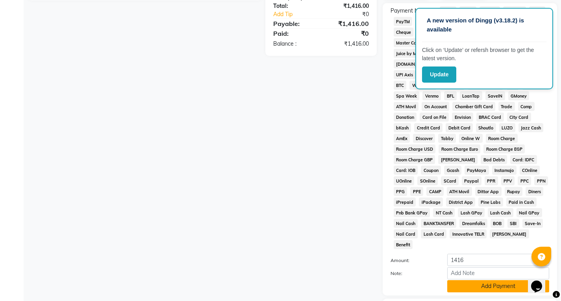
click at [482, 280] on button "Add Payment" at bounding box center [498, 286] width 102 height 12
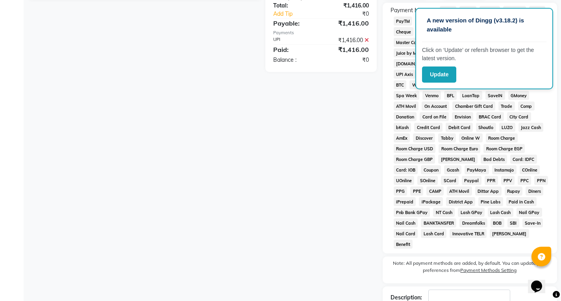
scroll to position [325, 0]
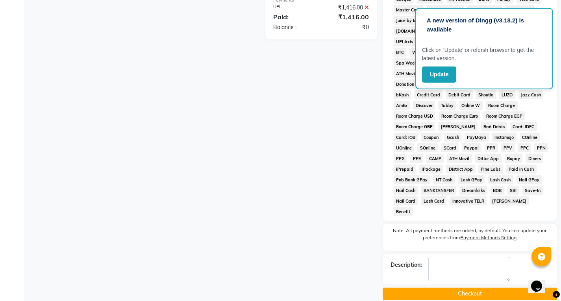
click at [449, 288] on button "Checkout" at bounding box center [469, 294] width 174 height 12
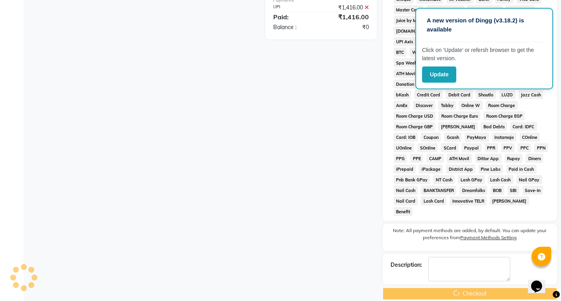
scroll to position [92, 0]
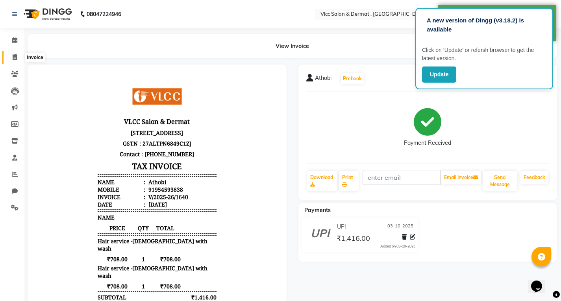
click at [11, 57] on span at bounding box center [15, 57] width 14 height 9
select select "service"
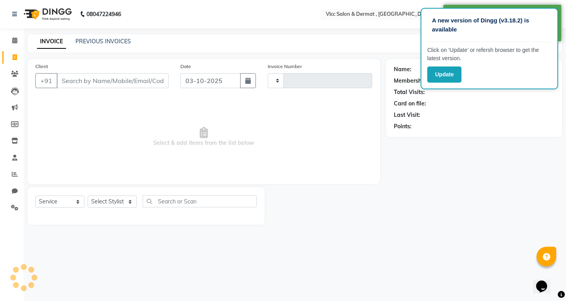
type input "1641"
select select "5256"
click at [149, 84] on input "Client" at bounding box center [113, 80] width 112 height 15
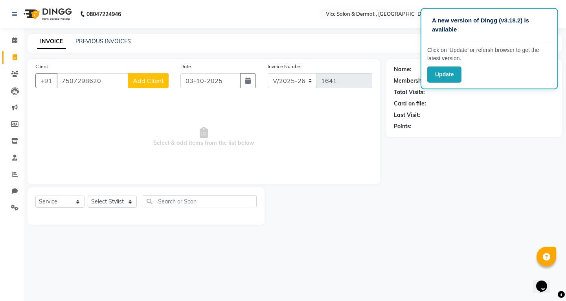
type input "7507298620"
click at [143, 76] on button "Add Client" at bounding box center [148, 80] width 41 height 15
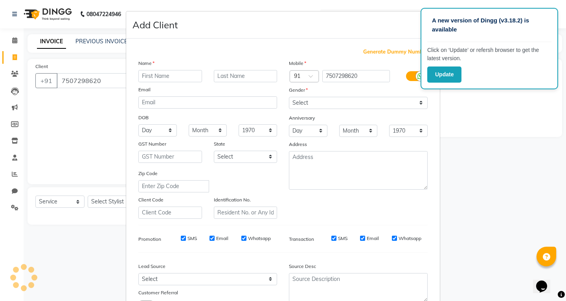
click at [148, 76] on input "text" at bounding box center [170, 76] width 64 height 12
type input "5"
type input "Shruti"
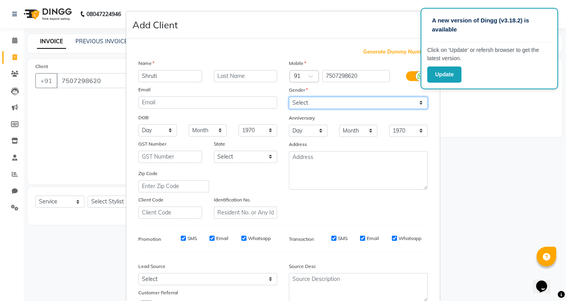
click at [301, 101] on select "Select [DEMOGRAPHIC_DATA] [DEMOGRAPHIC_DATA] Other Prefer Not To Say" at bounding box center [358, 103] width 139 height 12
select select "[DEMOGRAPHIC_DATA]"
click at [289, 97] on select "Select [DEMOGRAPHIC_DATA] [DEMOGRAPHIC_DATA] Other Prefer Not To Say" at bounding box center [358, 103] width 139 height 12
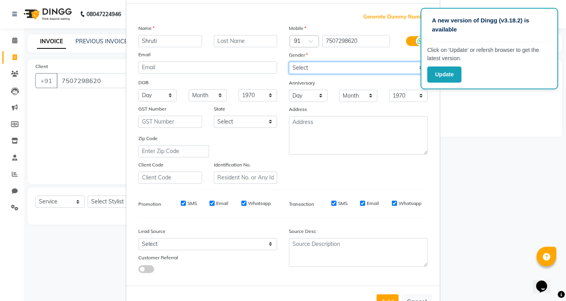
scroll to position [62, 0]
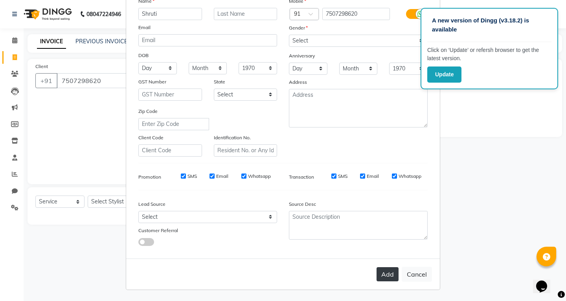
click at [386, 279] on button "Add" at bounding box center [388, 274] width 22 height 14
select select
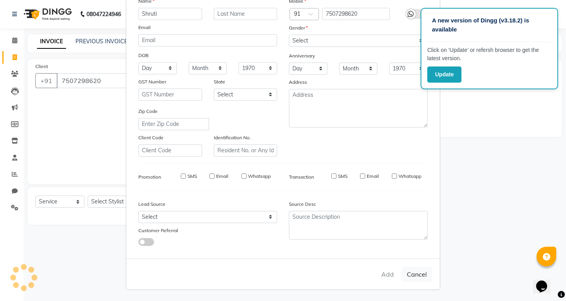
select select
checkbox input "false"
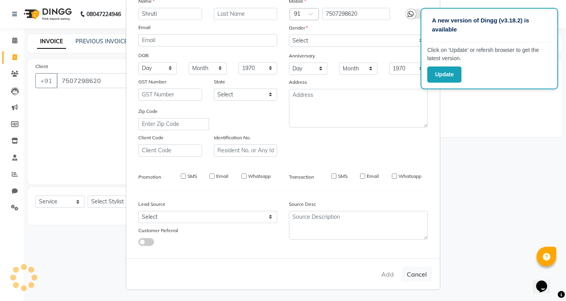
checkbox input "false"
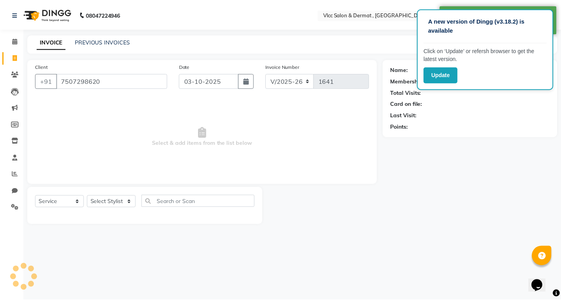
scroll to position [0, 0]
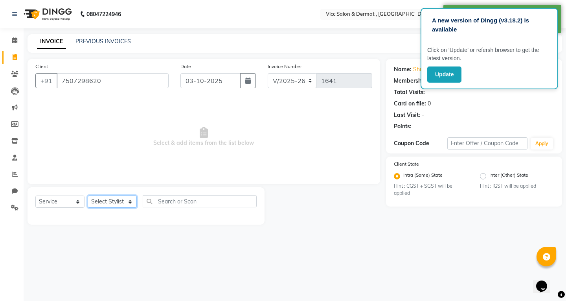
click at [121, 200] on select "Select Stylist [PERSON_NAME] [PERSON_NAME] [PERSON_NAME] [PERSON_NAME] [PERSON_…" at bounding box center [112, 202] width 49 height 12
click at [162, 155] on span "Select & add items from the list below" at bounding box center [203, 137] width 337 height 79
click at [103, 204] on select "Select Stylist [PERSON_NAME] [PERSON_NAME] [PERSON_NAME] [PERSON_NAME] [PERSON_…" at bounding box center [112, 202] width 49 height 12
select select "37781"
click at [88, 196] on select "Select Stylist [PERSON_NAME] [PERSON_NAME] [PERSON_NAME] [PERSON_NAME] [PERSON_…" at bounding box center [112, 202] width 49 height 12
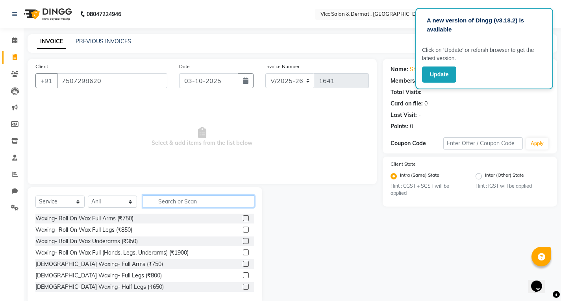
drag, startPoint x: 184, startPoint y: 197, endPoint x: 186, endPoint y: 201, distance: 4.6
click at [184, 197] on input "text" at bounding box center [198, 201] width 111 height 12
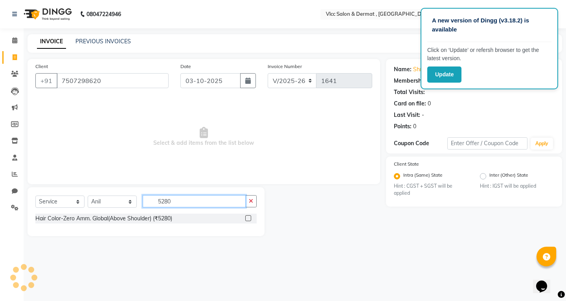
type input "5280"
click at [248, 218] on label at bounding box center [248, 218] width 6 height 6
click at [248, 218] on input "checkbox" at bounding box center [247, 218] width 5 height 5
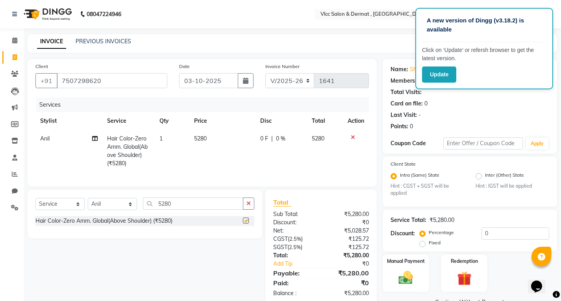
checkbox input "false"
click at [248, 206] on icon "button" at bounding box center [248, 204] width 4 height 6
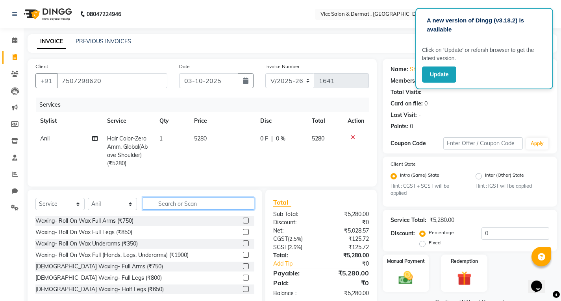
click at [242, 210] on input "text" at bounding box center [198, 203] width 111 height 12
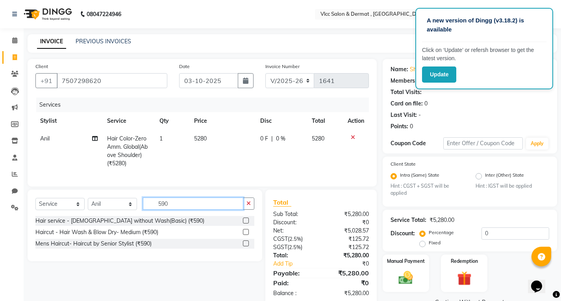
type input "590"
click at [245, 223] on label at bounding box center [246, 221] width 6 height 6
click at [245, 223] on input "checkbox" at bounding box center [245, 220] width 5 height 5
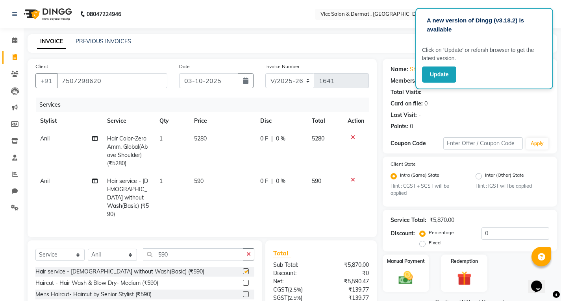
checkbox input "false"
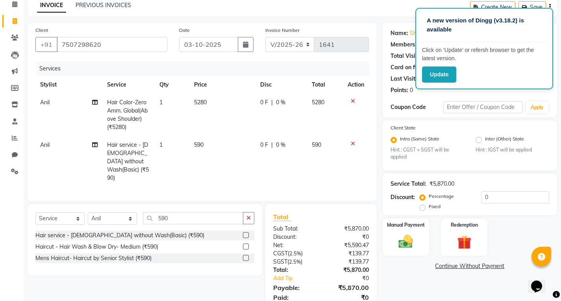
scroll to position [65, 0]
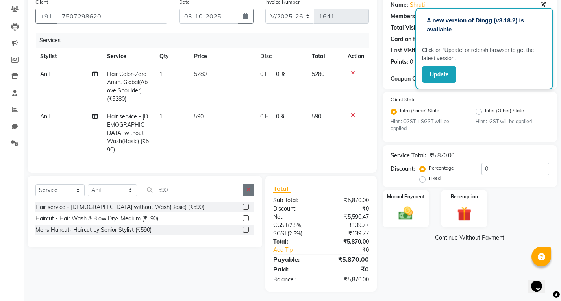
click at [248, 189] on icon "button" at bounding box center [248, 190] width 4 height 6
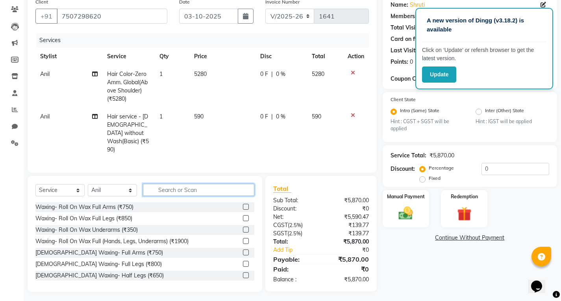
click at [234, 189] on input "text" at bounding box center [198, 190] width 111 height 12
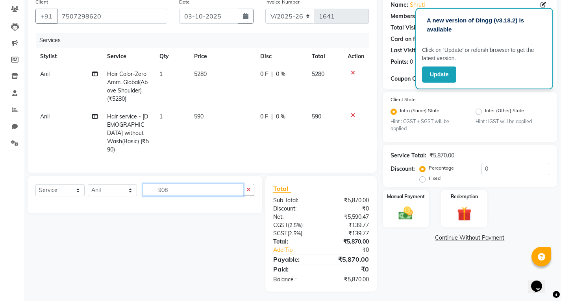
type input "908"
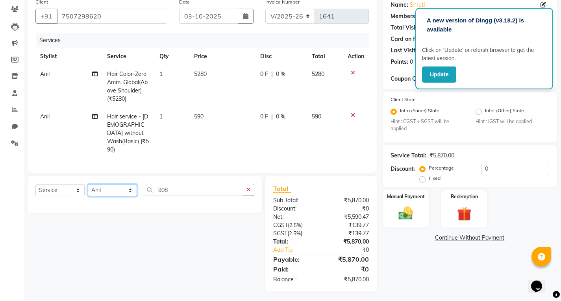
click at [111, 189] on select "Select Stylist [PERSON_NAME] [PERSON_NAME] [PERSON_NAME] [PERSON_NAME] [PERSON_…" at bounding box center [112, 190] width 49 height 12
select select "87879"
click at [88, 184] on select "Select Stylist [PERSON_NAME] [PERSON_NAME] [PERSON_NAME] [PERSON_NAME] [PERSON_…" at bounding box center [112, 190] width 49 height 12
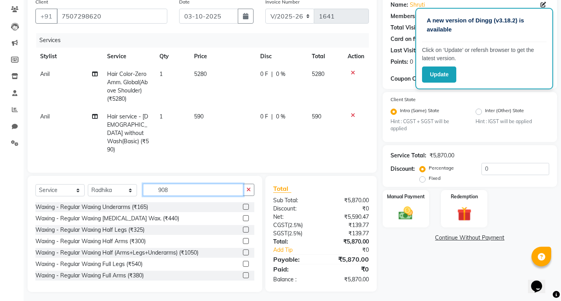
click at [195, 185] on input "908" at bounding box center [193, 190] width 100 height 12
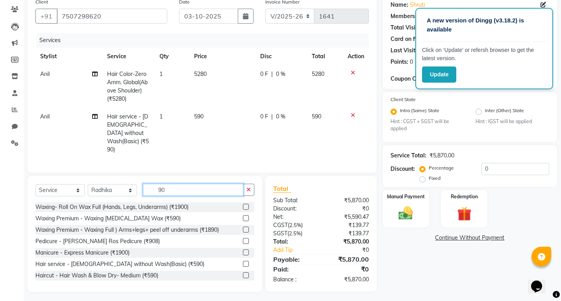
type input "908"
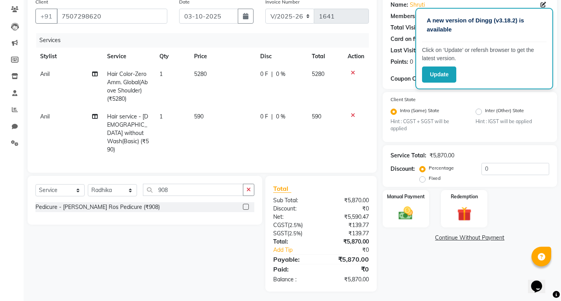
click at [245, 205] on label at bounding box center [246, 207] width 6 height 6
click at [245, 205] on input "checkbox" at bounding box center [245, 207] width 5 height 5
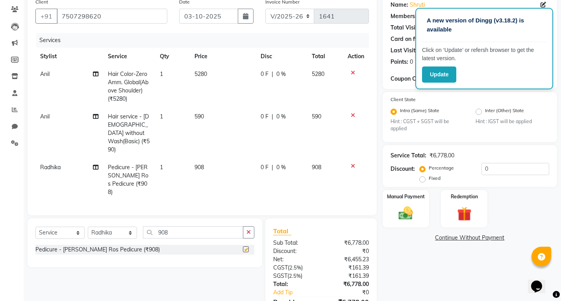
checkbox input "false"
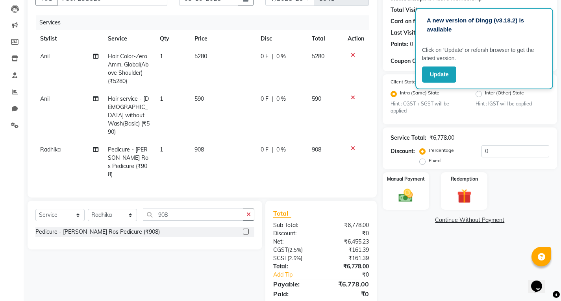
scroll to position [99, 0]
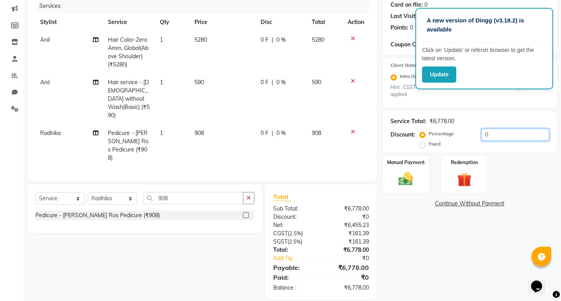
click at [495, 134] on input "0" at bounding box center [515, 135] width 68 height 12
type input "5"
click at [117, 192] on select "Select Stylist [PERSON_NAME] [PERSON_NAME] [PERSON_NAME] [PERSON_NAME] [PERSON_…" at bounding box center [112, 198] width 49 height 12
drag, startPoint x: 54, startPoint y: 187, endPoint x: 53, endPoint y: 193, distance: 6.1
click at [54, 192] on select "Select Service Product Membership Package Voucher Prepaid Gift Card" at bounding box center [59, 198] width 49 height 12
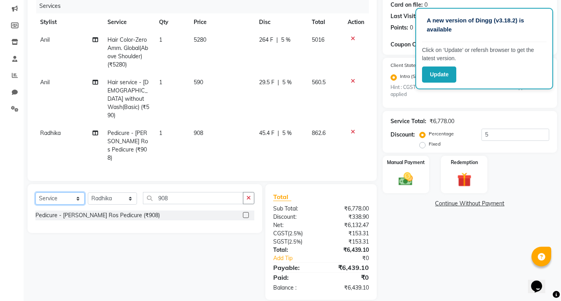
select select "product"
click at [35, 192] on select "Select Service Product Membership Package Voucher Prepaid Gift Card" at bounding box center [59, 198] width 49 height 12
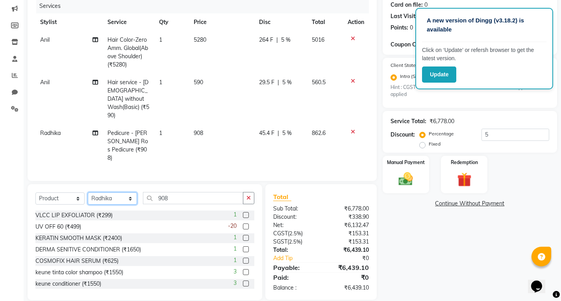
click at [120, 192] on select "Select Stylist [PERSON_NAME] [PERSON_NAME] [PERSON_NAME] [PERSON_NAME] [PERSON_…" at bounding box center [112, 198] width 49 height 12
select select "71588"
click at [88, 192] on select "Select Stylist [PERSON_NAME] [PERSON_NAME] [PERSON_NAME] [PERSON_NAME] [PERSON_…" at bounding box center [112, 198] width 49 height 12
click at [169, 192] on input "908" at bounding box center [193, 198] width 100 height 12
type input "9"
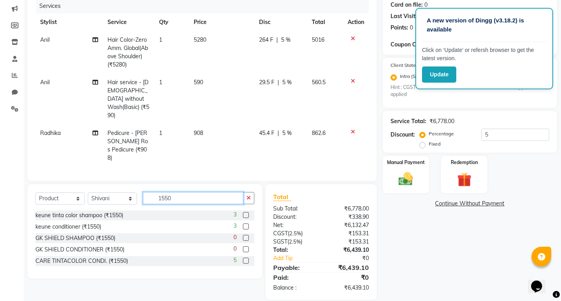
type input "1550"
click at [243, 212] on label at bounding box center [246, 215] width 6 height 6
click at [243, 213] on input "checkbox" at bounding box center [245, 215] width 5 height 5
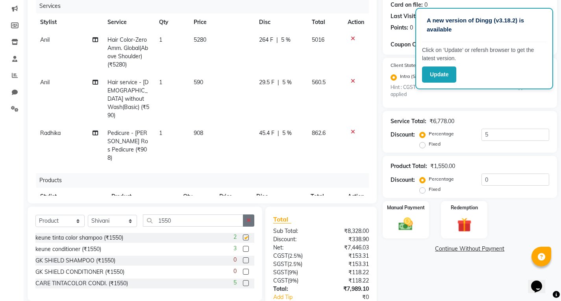
checkbox input "false"
click at [250, 224] on button "button" at bounding box center [248, 220] width 11 height 12
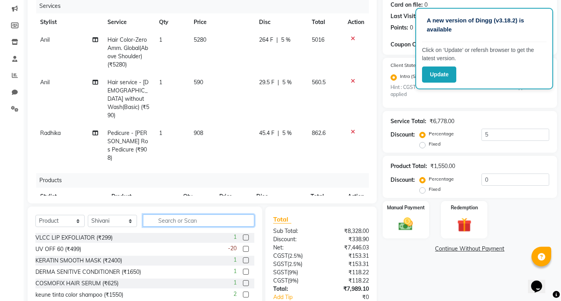
click at [218, 220] on input "text" at bounding box center [198, 220] width 111 height 12
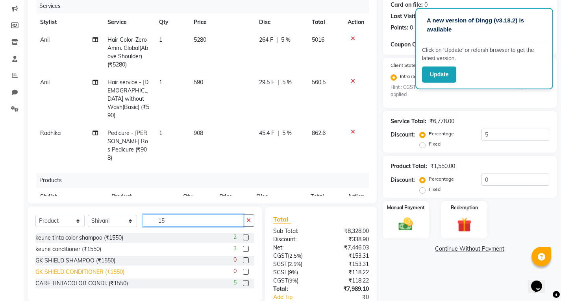
type input "1"
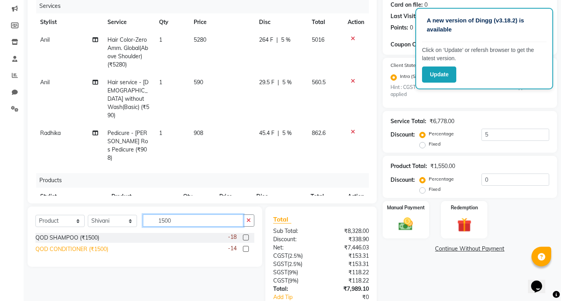
type input "1500"
drag, startPoint x: 105, startPoint y: 249, endPoint x: 111, endPoint y: 247, distance: 6.0
click at [105, 249] on div "QOD CONDITIONER (₹1500)" at bounding box center [71, 249] width 73 height 8
checkbox input "false"
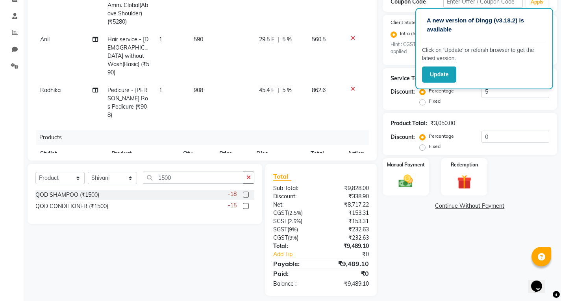
scroll to position [148, 0]
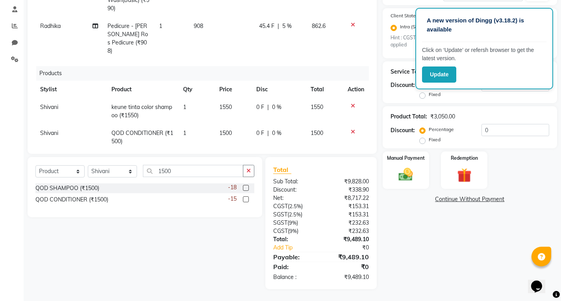
drag, startPoint x: 230, startPoint y: 109, endPoint x: 234, endPoint y: 111, distance: 4.9
click at [230, 124] on td "1500" at bounding box center [232, 137] width 37 height 26
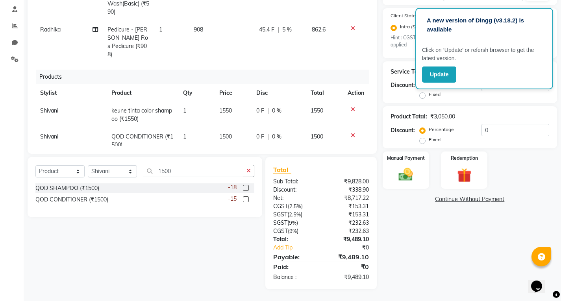
select select "71588"
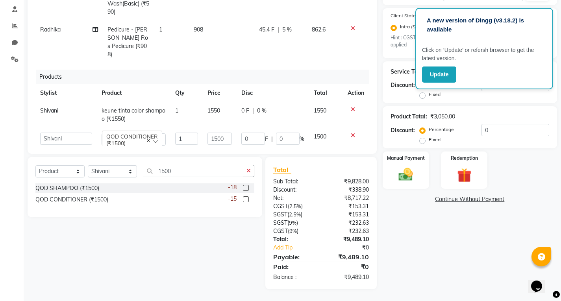
click at [235, 111] on tbody "[PERSON_NAME] tinta color shampoo (₹1550) 1 1550 0 F | 0 % 1550 [PERSON_NAME] […" at bounding box center [201, 126] width 333 height 48
click at [224, 133] on input "1500" at bounding box center [219, 139] width 24 height 12
type input "1"
type input "600"
click at [322, 137] on div "Services Stylist Service Qty Price Disc Total Action Anil Hair Color-Zero Amm. …" at bounding box center [201, 47] width 333 height 197
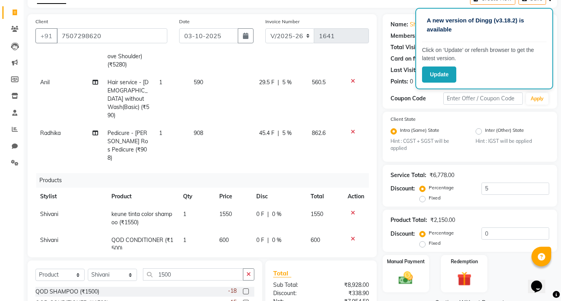
scroll to position [118, 0]
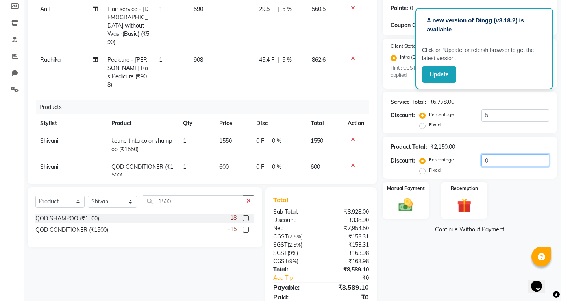
click at [493, 162] on input "0" at bounding box center [515, 160] width 68 height 12
type input "5"
drag, startPoint x: 504, startPoint y: 170, endPoint x: 509, endPoint y: 173, distance: 6.3
click at [507, 172] on div "Percentage Fixed 5" at bounding box center [485, 164] width 128 height 21
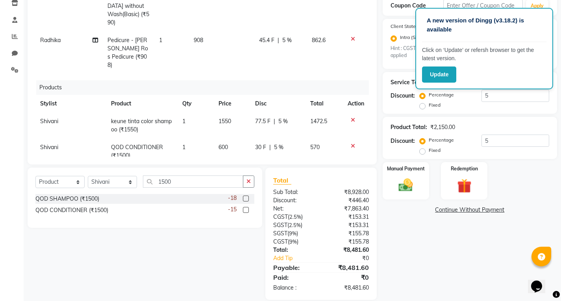
scroll to position [148, 0]
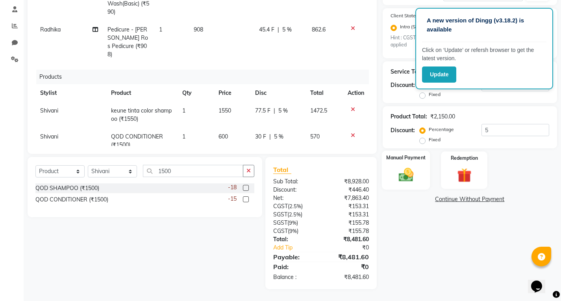
click at [418, 165] on div "Manual Payment" at bounding box center [405, 170] width 48 height 39
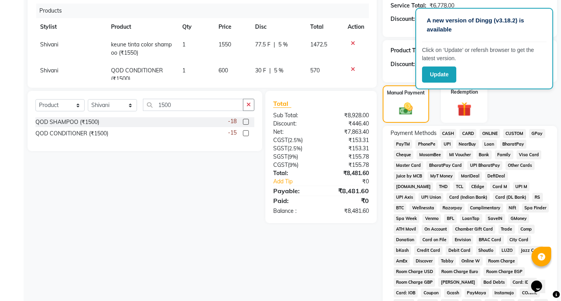
scroll to position [109, 0]
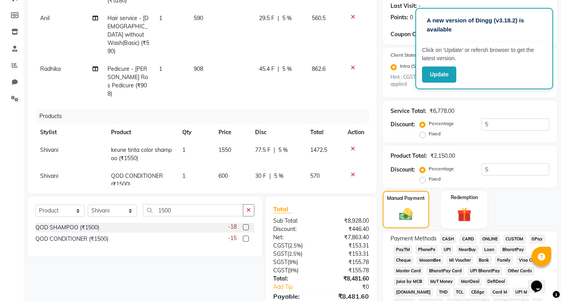
click at [463, 238] on span "CARD" at bounding box center [467, 238] width 17 height 9
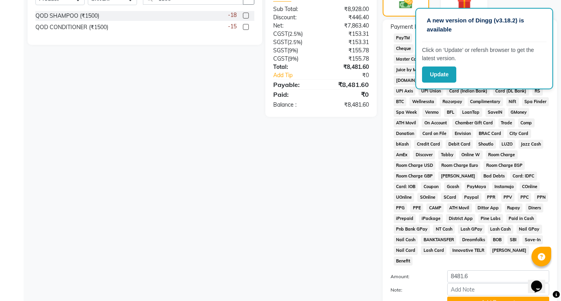
scroll to position [379, 0]
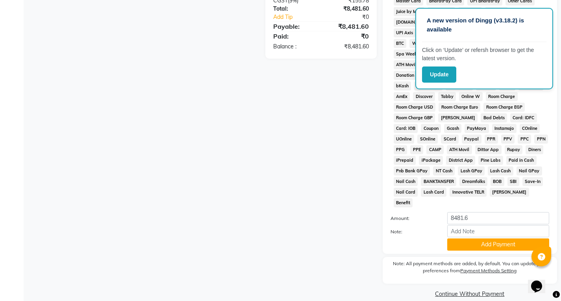
click at [466, 241] on div "Payment Methods CASH CARD ONLINE CUSTOM GPay PayTM PhonePe UPI NearBuy Loan Bha…" at bounding box center [469, 107] width 174 height 292
click at [469, 238] on button "Add Payment" at bounding box center [498, 244] width 102 height 12
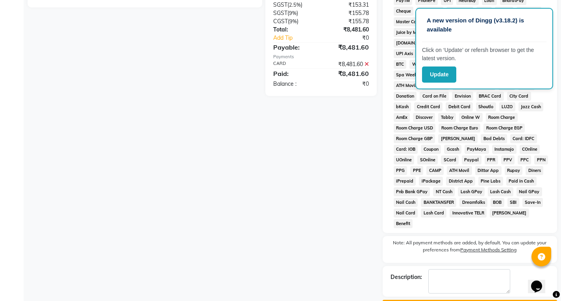
scroll to position [370, 0]
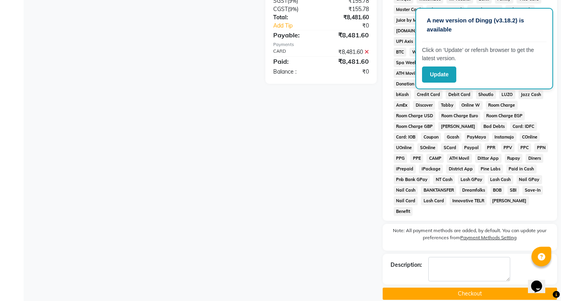
click at [465, 288] on button "Checkout" at bounding box center [469, 294] width 174 height 12
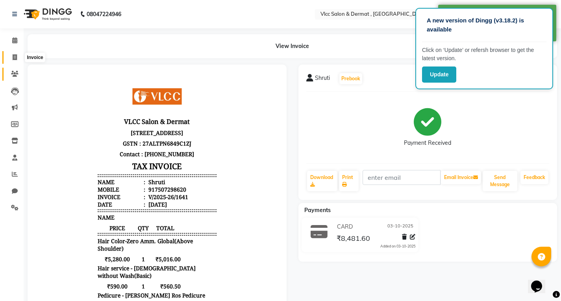
click at [15, 57] on icon at bounding box center [15, 57] width 4 height 6
select select "service"
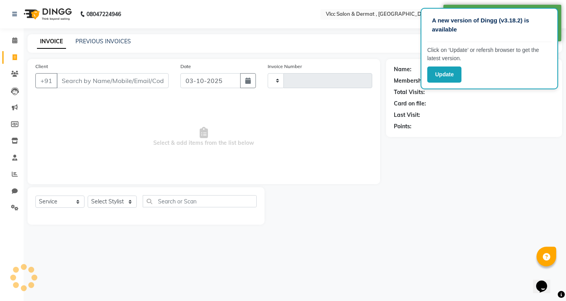
type input "1642"
select select "5256"
click at [122, 81] on input "Client" at bounding box center [113, 80] width 112 height 15
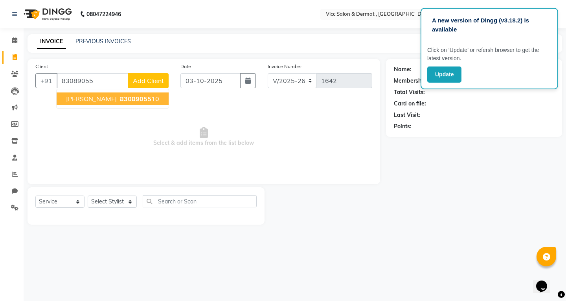
click at [122, 89] on ngb-typeahead-window "[PERSON_NAME] 83089055 10" at bounding box center [112, 99] width 113 height 20
click at [120, 98] on span "83089055" at bounding box center [135, 99] width 31 height 8
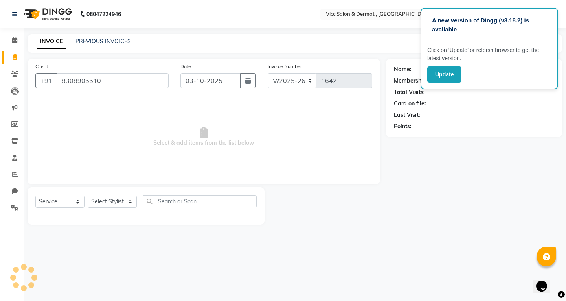
type input "8308905510"
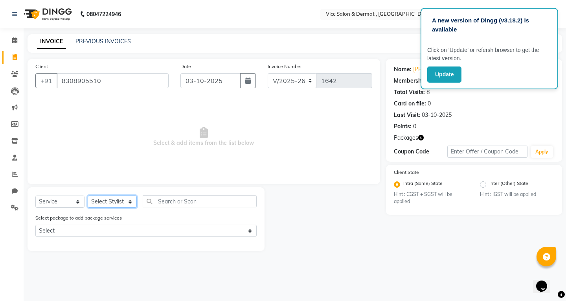
click at [111, 200] on select "Select Stylist [PERSON_NAME] [PERSON_NAME] [PERSON_NAME] [PERSON_NAME] [PERSON_…" at bounding box center [112, 202] width 49 height 12
select select "61236"
click at [88, 196] on select "Select Stylist [PERSON_NAME] [PERSON_NAME] [PERSON_NAME] [PERSON_NAME] [PERSON_…" at bounding box center [112, 202] width 49 height 12
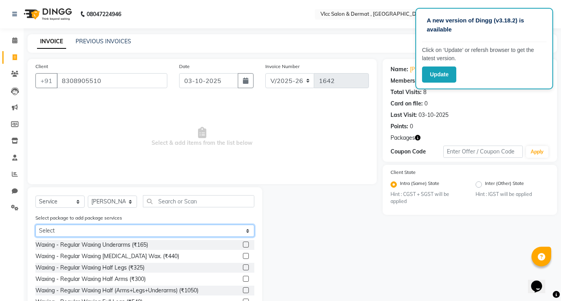
click at [89, 229] on select "Select Bikini Laser-4 session Full hand,full legs Laser 6 Session Q switch Laser" at bounding box center [144, 231] width 219 height 12
select select "1: Object"
click at [35, 225] on select "Select Bikini Laser-4 session Full hand,full legs Laser 6 Session Q switch Laser" at bounding box center [144, 231] width 219 height 12
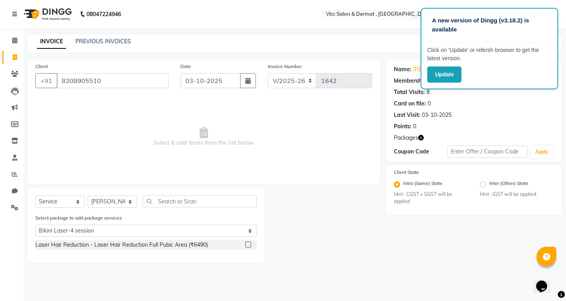
click at [248, 245] on label at bounding box center [248, 245] width 6 height 6
click at [248, 245] on input "checkbox" at bounding box center [247, 244] width 5 height 5
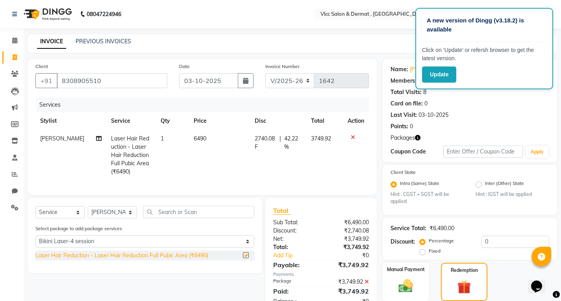
checkbox input "false"
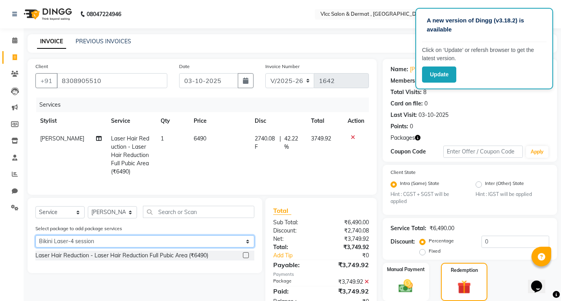
click at [77, 247] on select "Select Bikini Laser-4 session Full hand,full legs Laser 6 Session Q switch Laser" at bounding box center [144, 241] width 219 height 12
select select "2: Object"
click at [35, 241] on select "Select Bikini Laser-4 session Full hand,full legs Laser 6 Session Q switch Laser" at bounding box center [144, 241] width 219 height 12
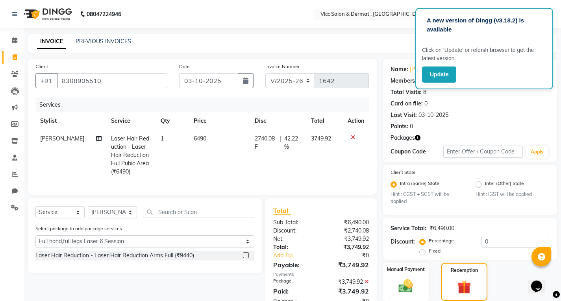
click at [243, 260] on div "Laser Hair Reduction - Laser Hair Reduction Arms Full (₹9440)" at bounding box center [144, 256] width 219 height 10
click at [249, 258] on label at bounding box center [246, 255] width 6 height 6
click at [248, 258] on input "checkbox" at bounding box center [245, 255] width 5 height 5
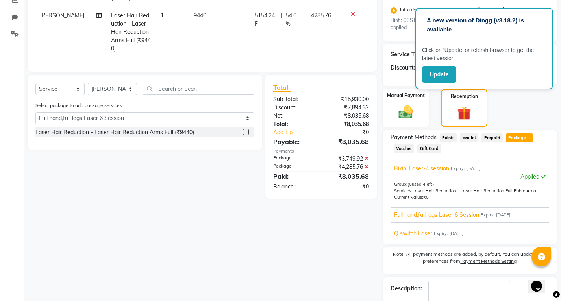
scroll to position [197, 0]
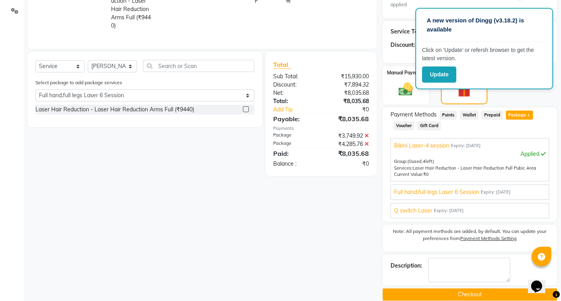
click at [246, 109] on label at bounding box center [246, 109] width 6 height 6
click at [246, 109] on input "checkbox" at bounding box center [245, 109] width 5 height 5
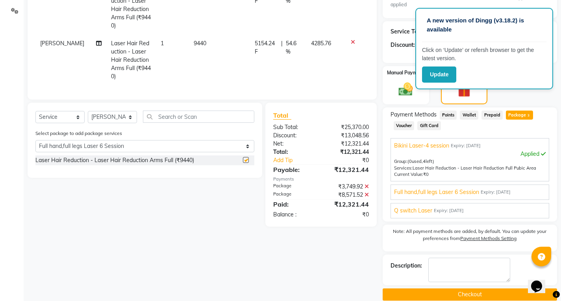
checkbox input "false"
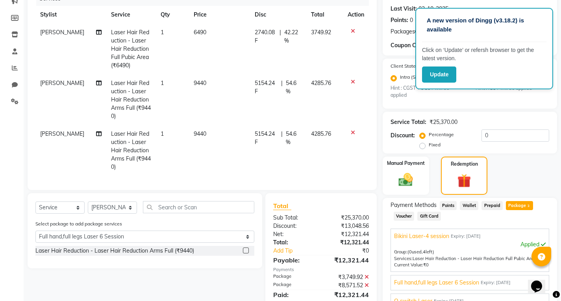
scroll to position [79, 0]
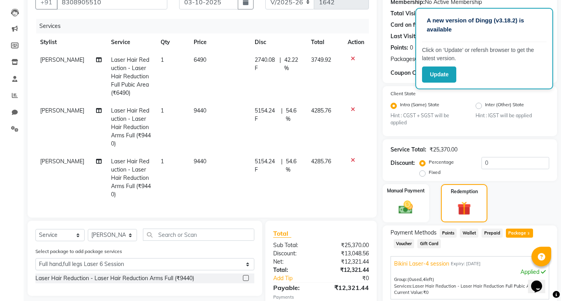
click at [354, 157] on icon at bounding box center [352, 160] width 4 height 6
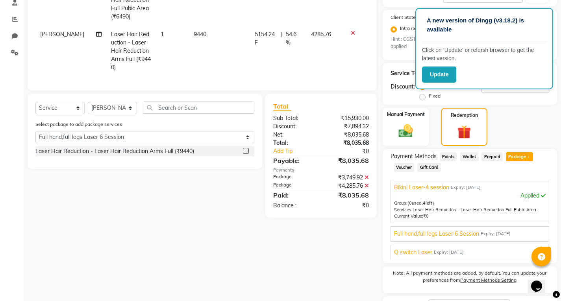
scroll to position [157, 0]
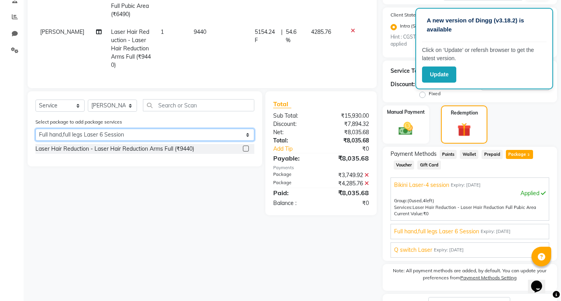
click at [151, 137] on select "Select Bikini Laser-4 session Full hand,full legs Laser 6 Session Q switch Laser" at bounding box center [144, 135] width 219 height 12
select select "3: Object"
click at [35, 129] on select "Select Bikini Laser-4 session Full hand,full legs Laser 6 Session Q switch Laser" at bounding box center [144, 135] width 219 height 12
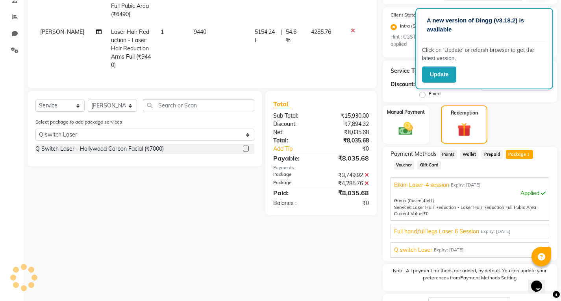
click at [245, 146] on label at bounding box center [246, 149] width 6 height 6
click at [245, 146] on input "checkbox" at bounding box center [245, 148] width 5 height 5
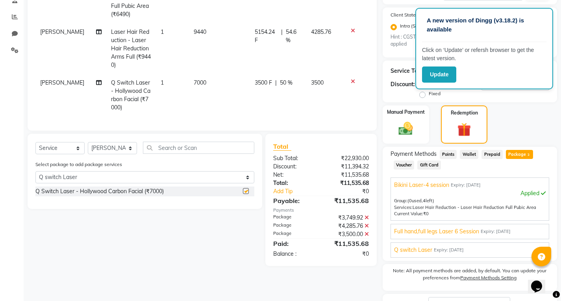
checkbox input "false"
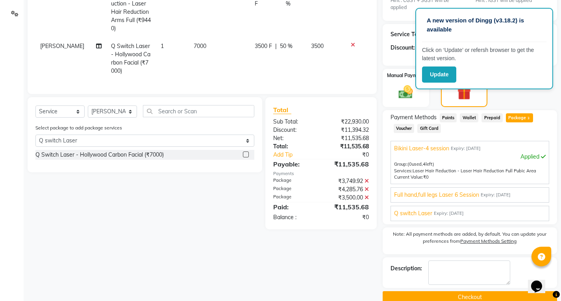
scroll to position [208, 0]
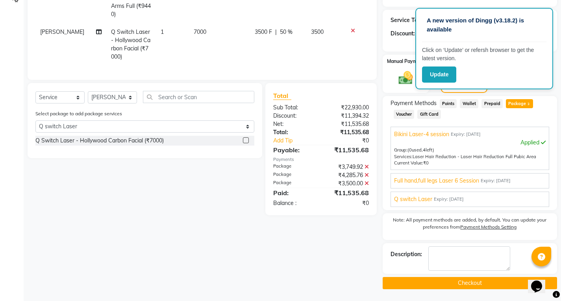
click at [471, 283] on button "Checkout" at bounding box center [469, 283] width 174 height 12
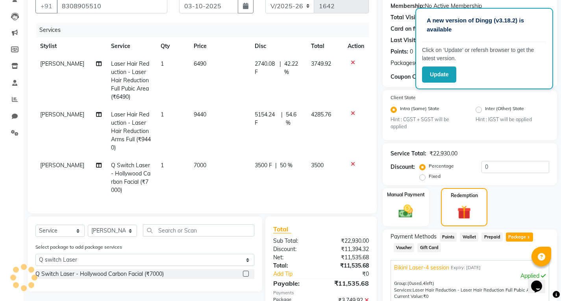
scroll to position [0, 0]
